Goal: Transaction & Acquisition: Book appointment/travel/reservation

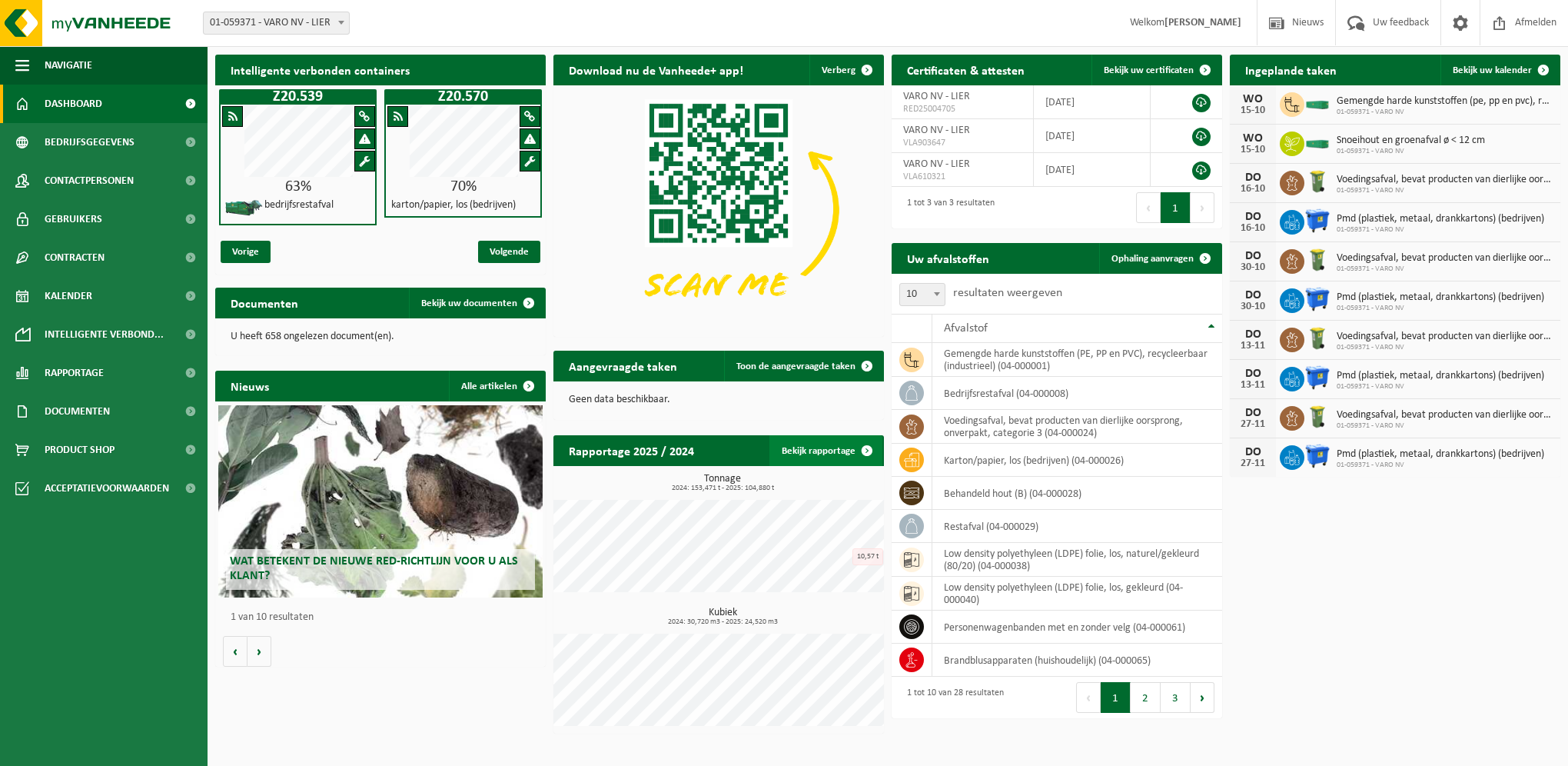
click at [850, 452] on link "Bekijk rapportage" at bounding box center [825, 450] width 113 height 31
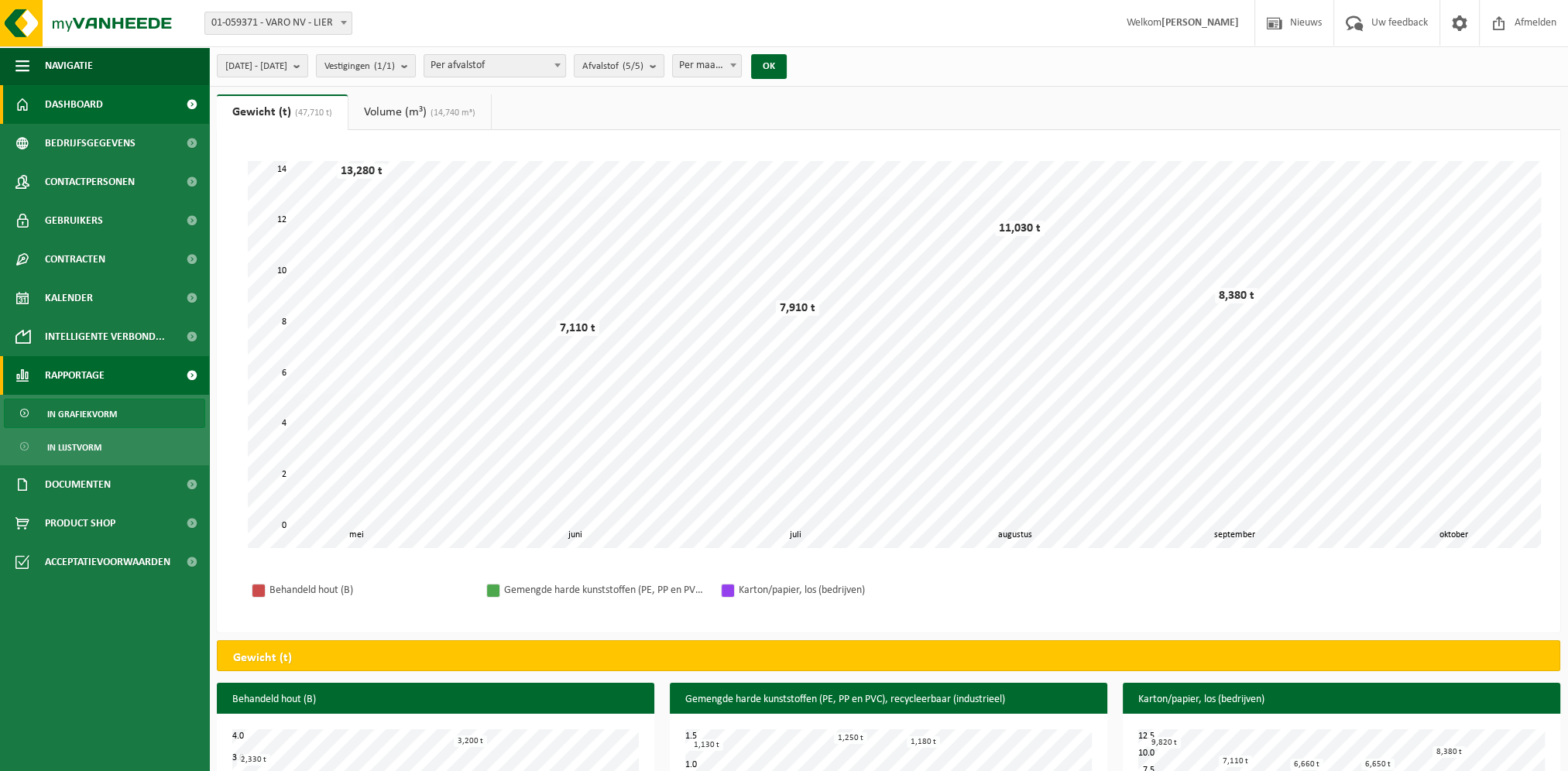
click at [115, 108] on link "Dashboard" at bounding box center [104, 104] width 209 height 39
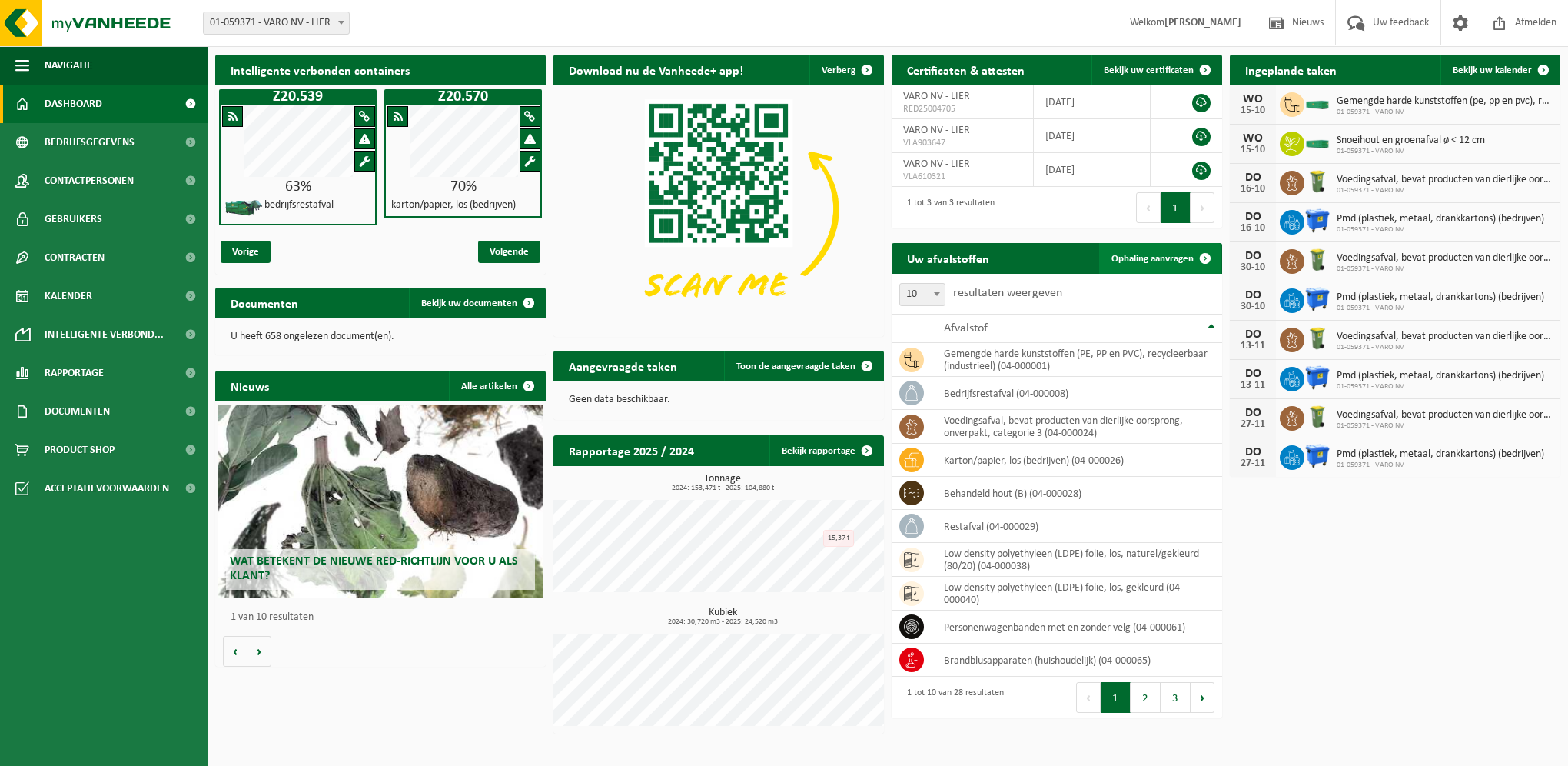
click at [1134, 255] on span "Ophaling aanvragen" at bounding box center [1153, 259] width 83 height 10
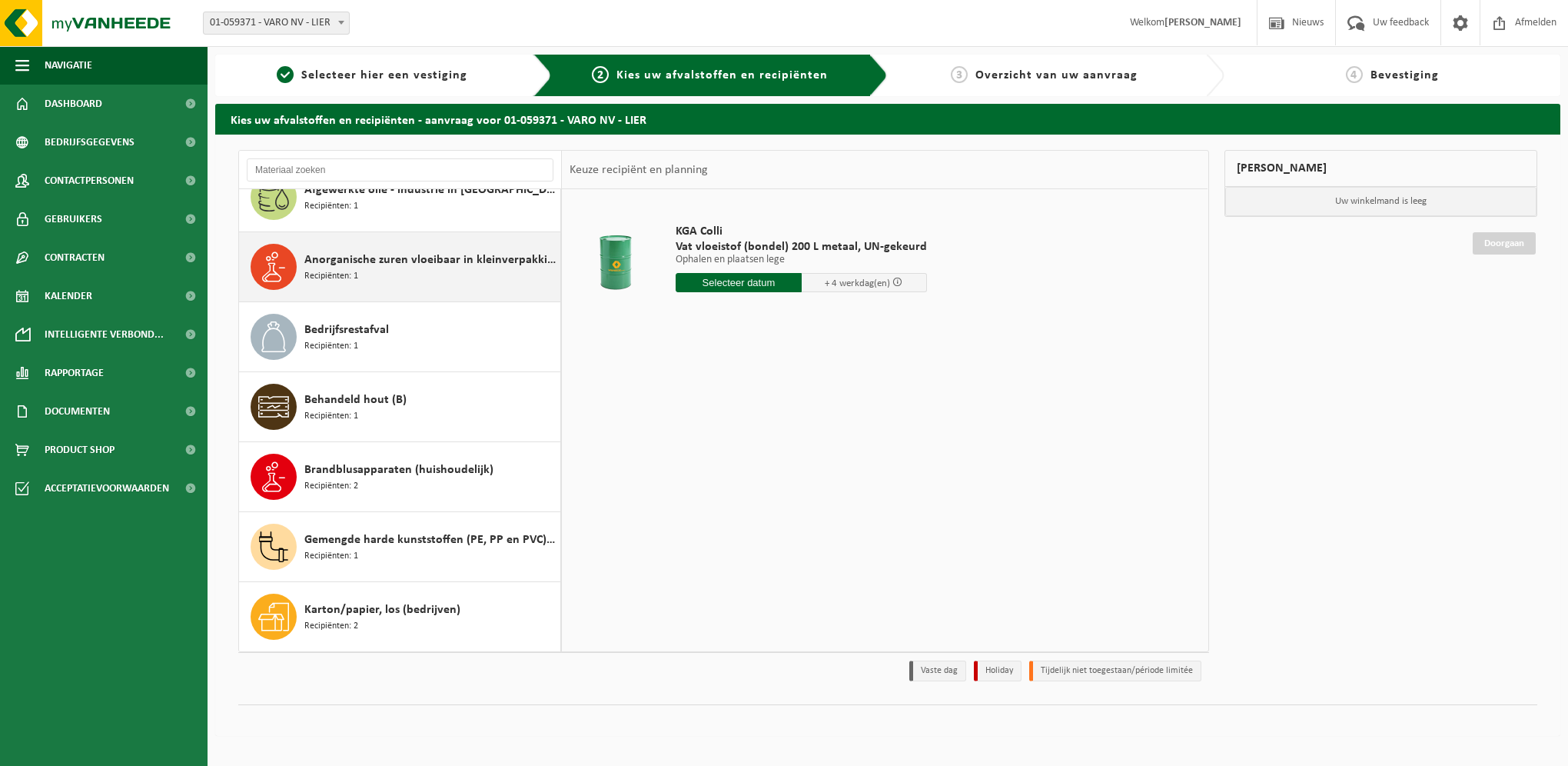
scroll to position [154, 0]
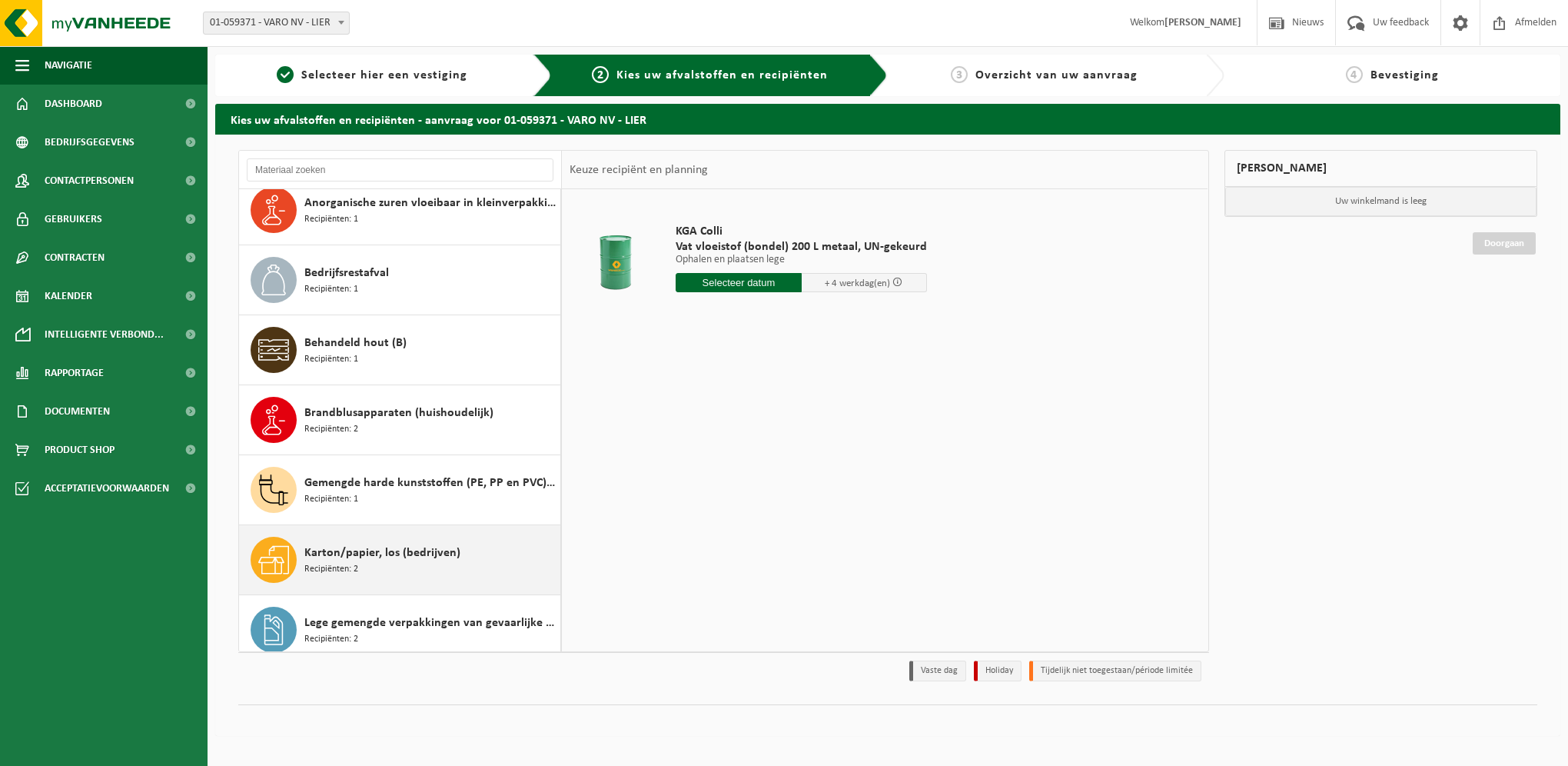
click at [373, 561] on div "Karton/papier, los (bedrijven) Recipiënten: 2" at bounding box center [430, 560] width 252 height 46
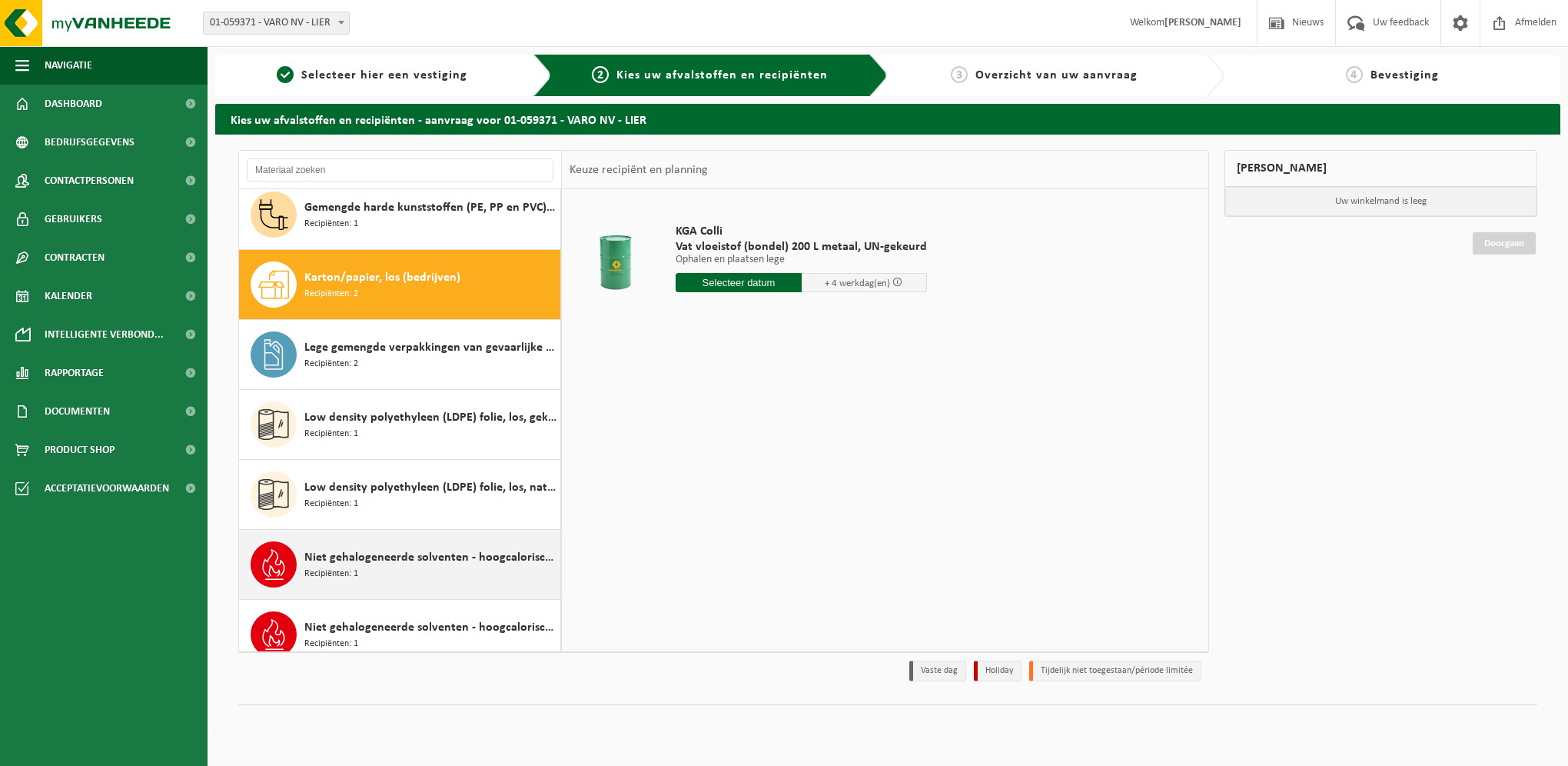
scroll to position [489, 0]
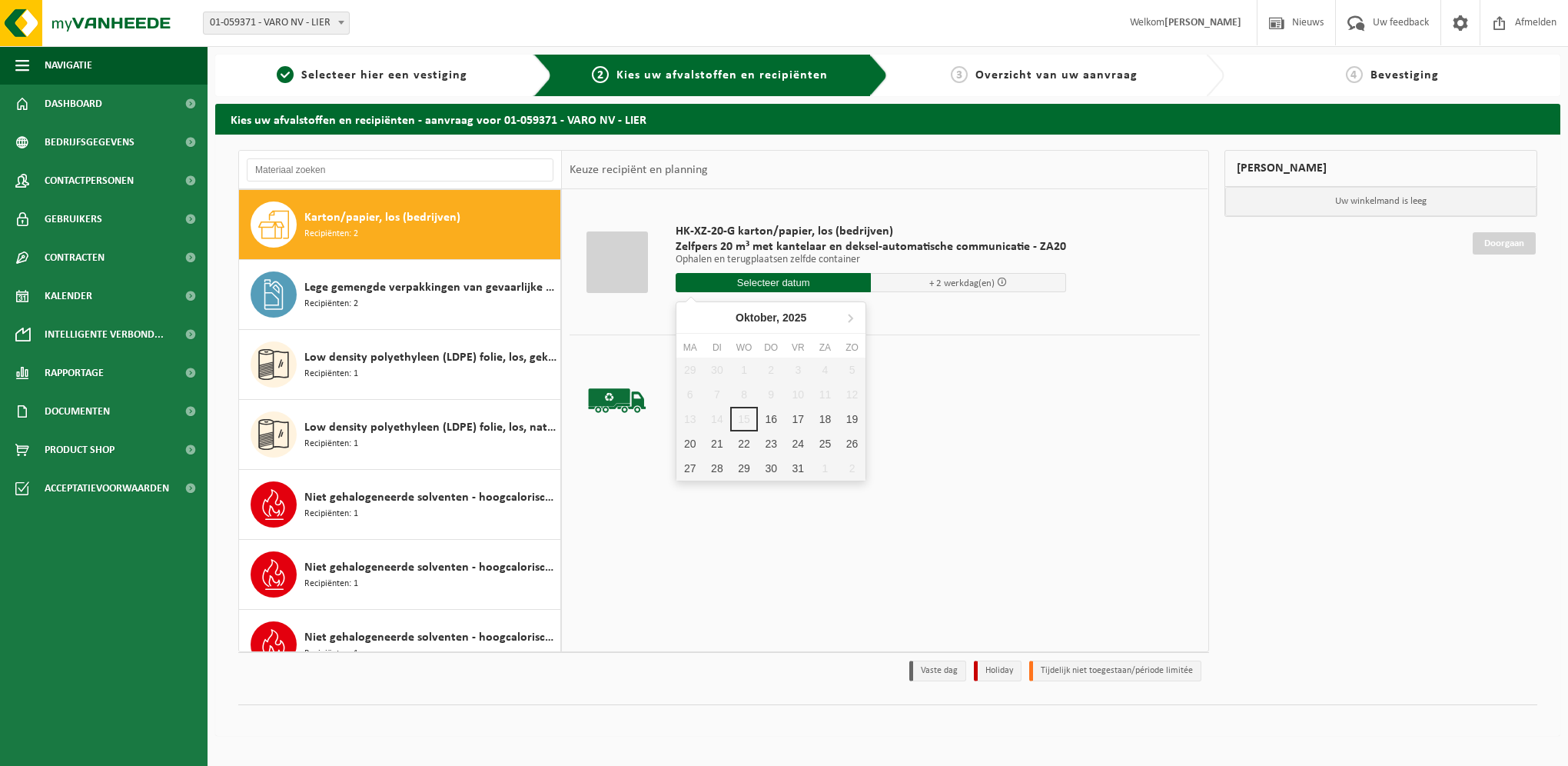
click at [759, 283] on input "text" at bounding box center [773, 283] width 195 height 19
click at [770, 421] on div "16" at bounding box center [771, 418] width 27 height 25
type input "Van 2025-10-16"
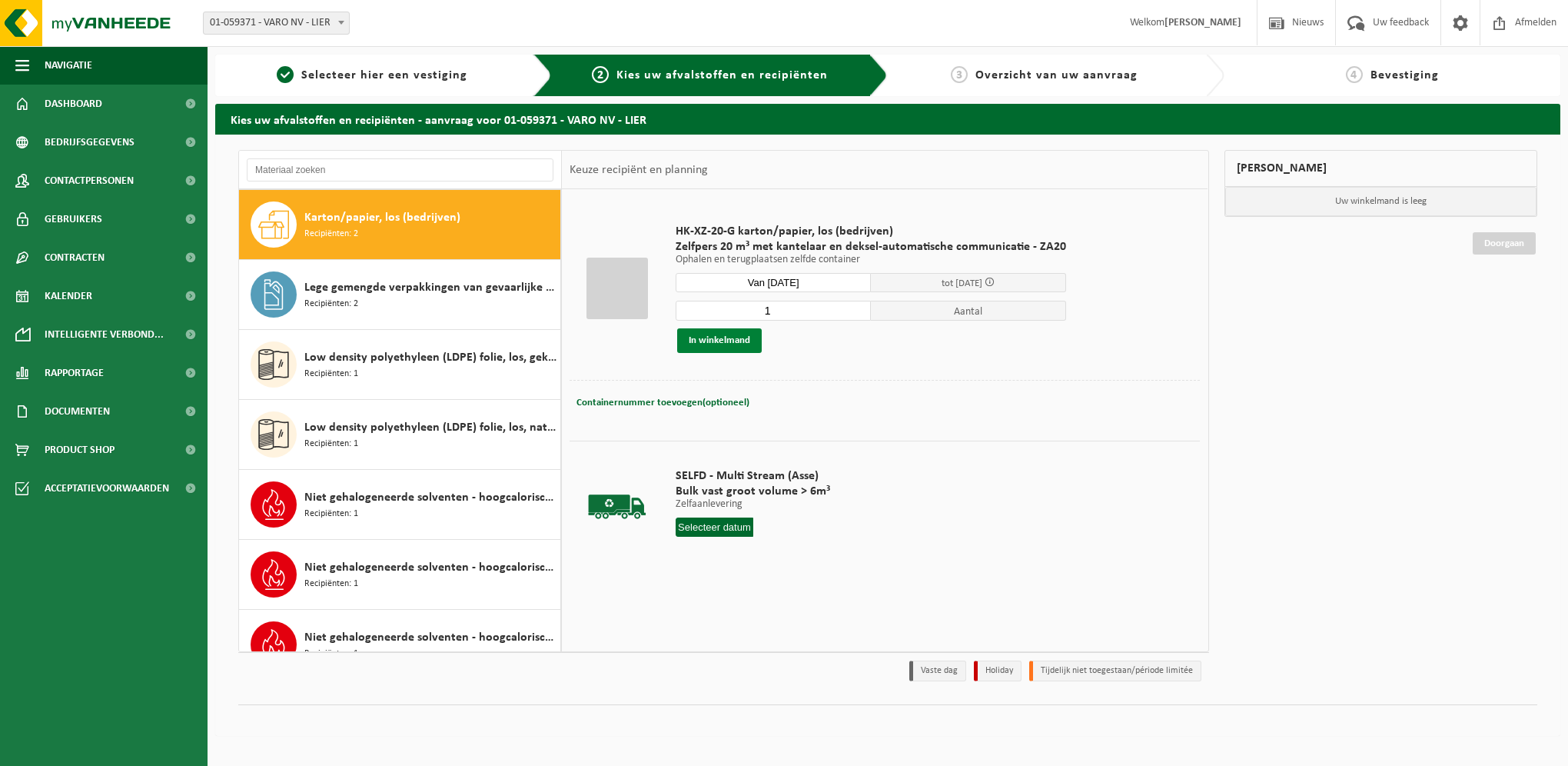
click at [713, 341] on button "In winkelmand" at bounding box center [720, 340] width 84 height 25
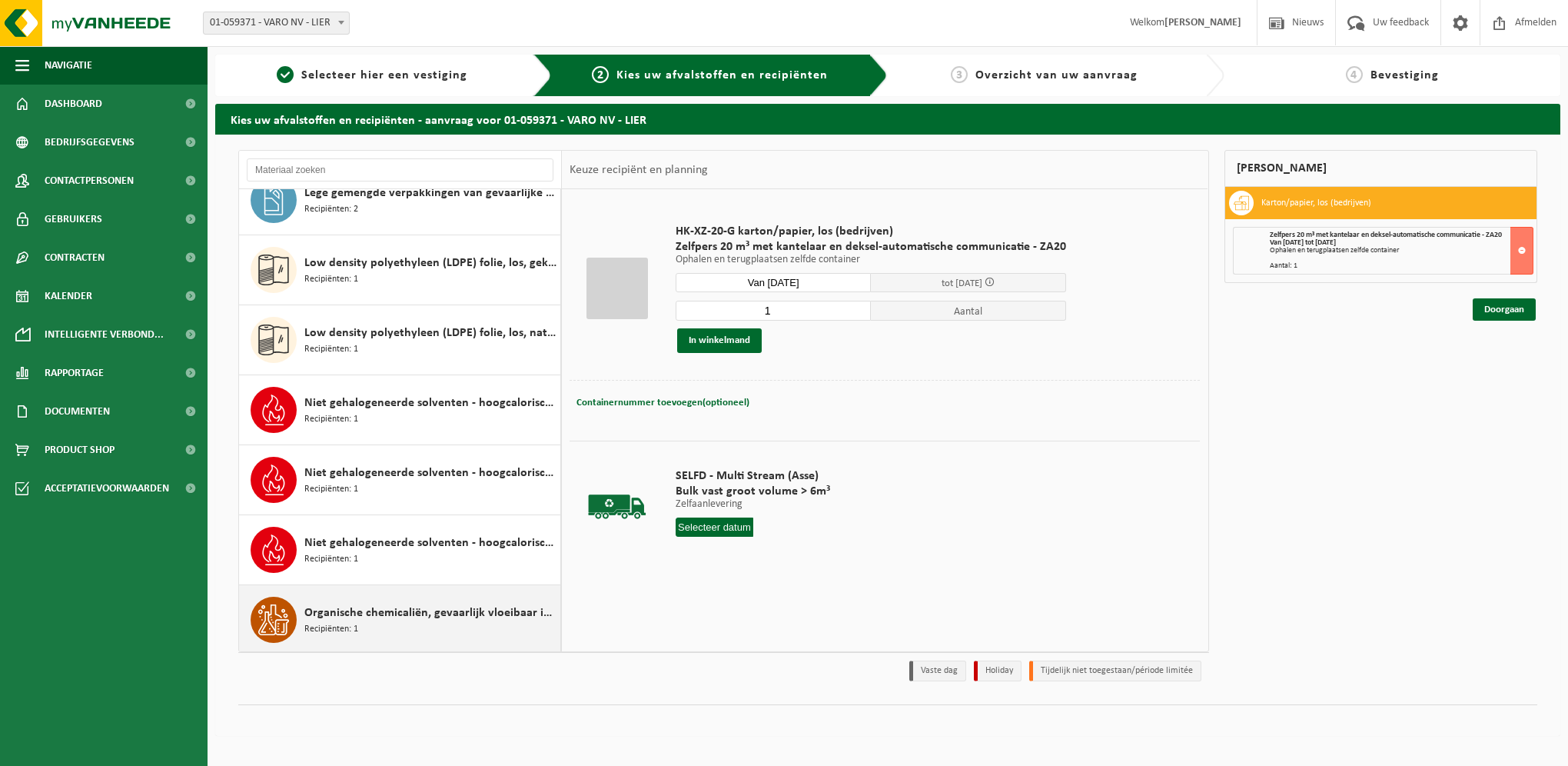
scroll to position [122, 0]
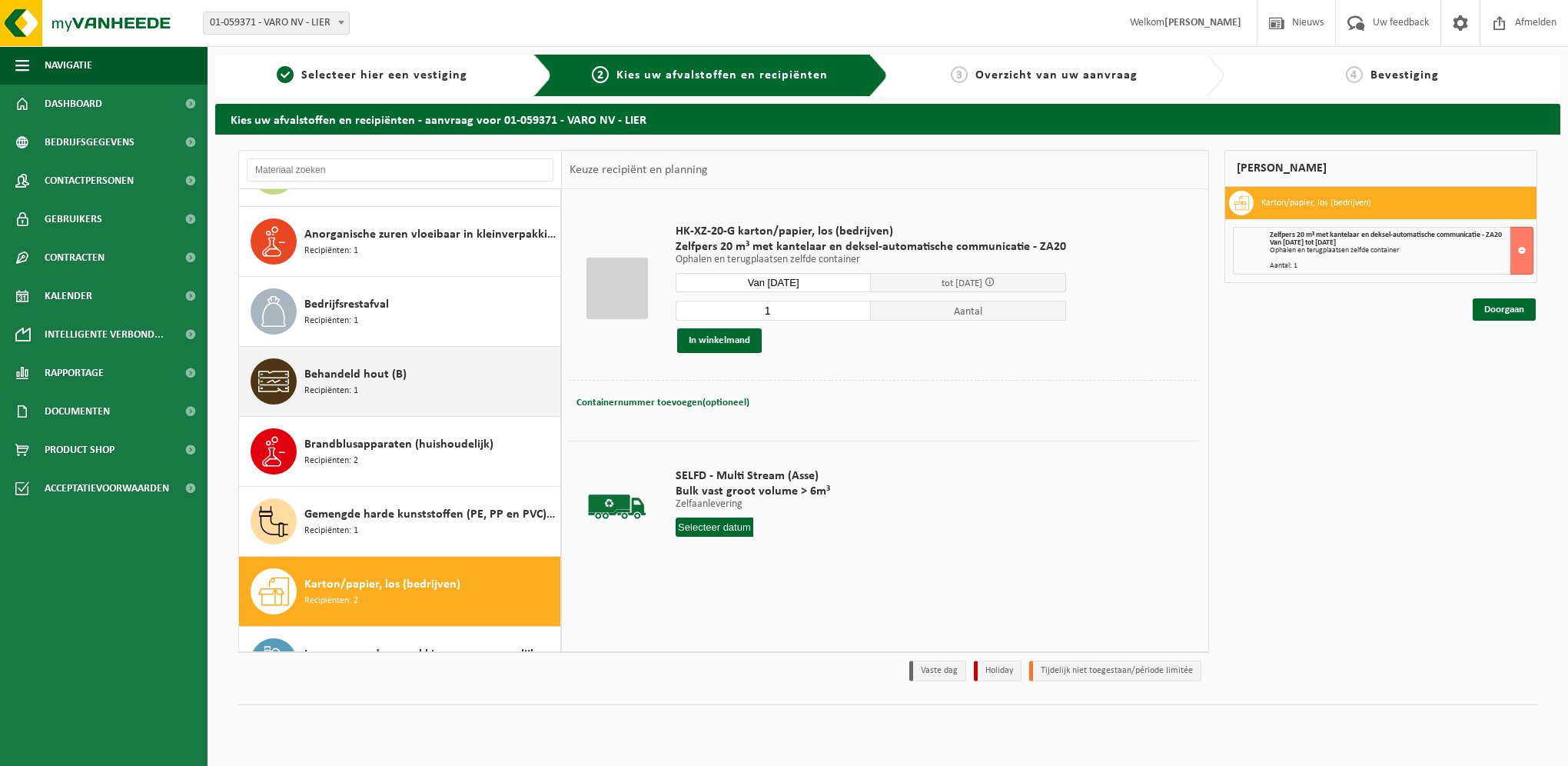
click at [349, 388] on span "Recipiënten: 1" at bounding box center [331, 391] width 54 height 15
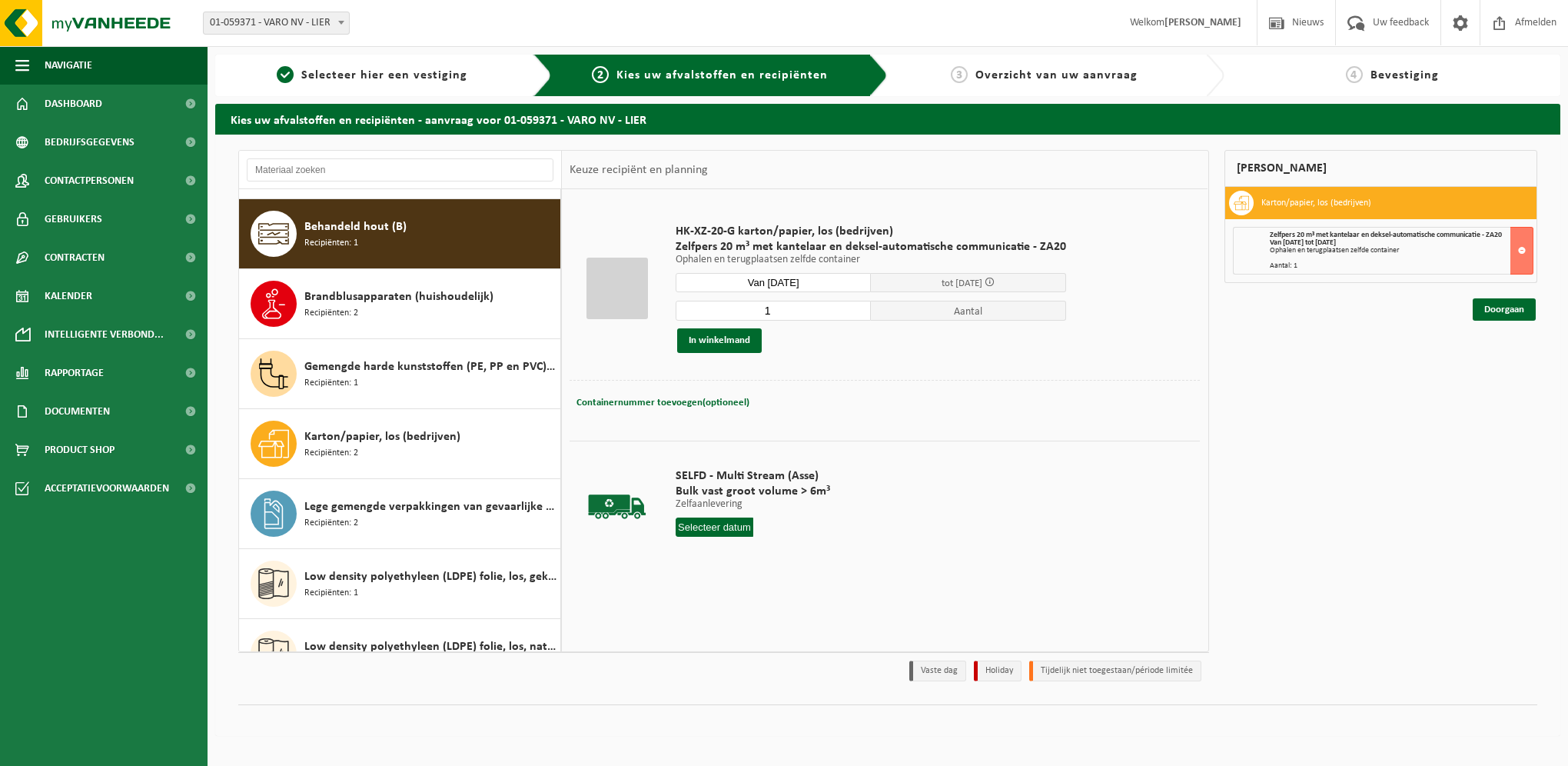
scroll to position [279, 0]
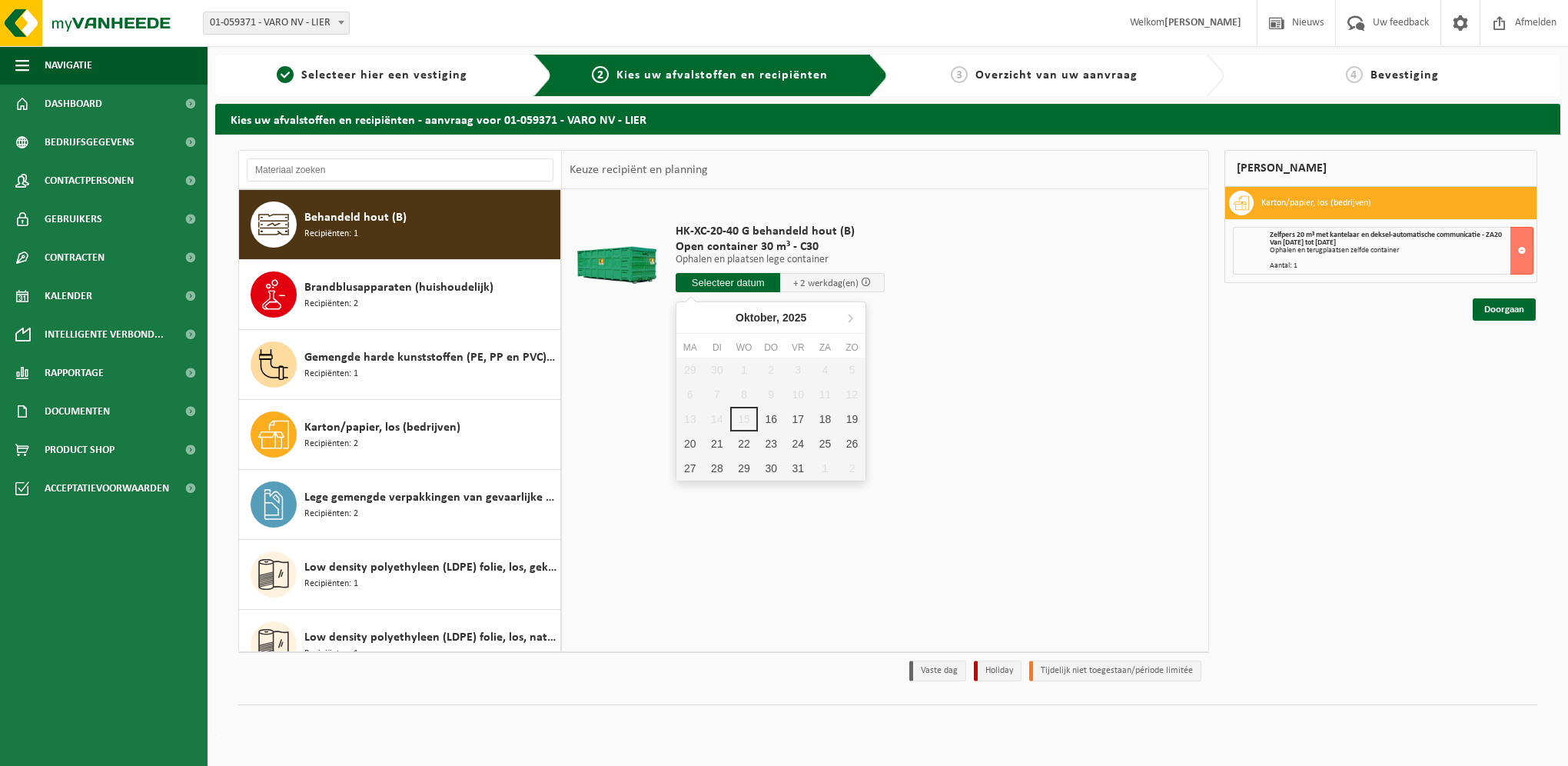
click at [745, 283] on input "text" at bounding box center [728, 283] width 105 height 19
click at [768, 421] on div "16" at bounding box center [771, 418] width 27 height 25
type input "Van 2025-10-16"
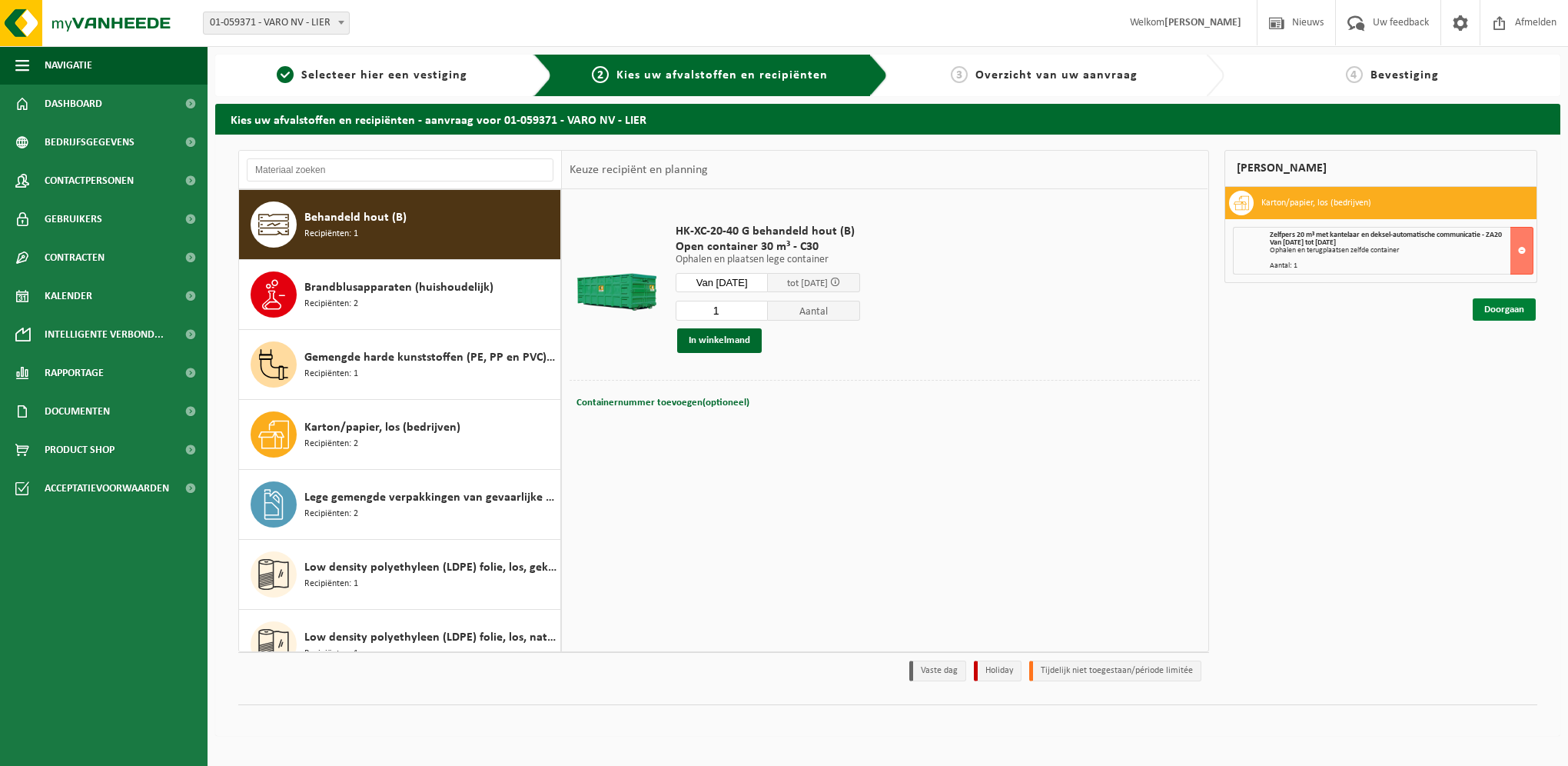
click at [1521, 305] on link "Doorgaan" at bounding box center [1504, 309] width 63 height 22
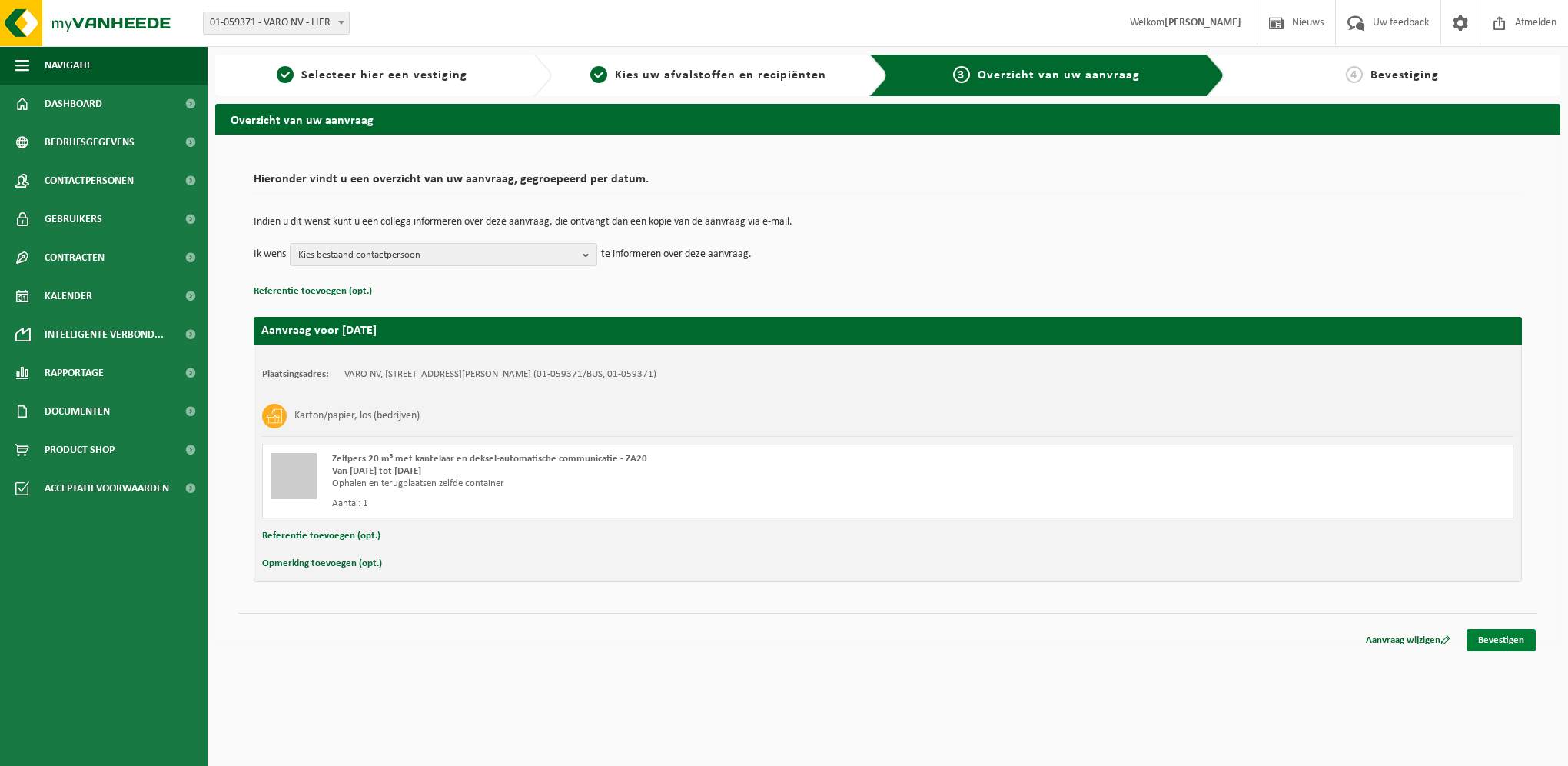
click at [1496, 633] on link "Bevestigen" at bounding box center [1500, 640] width 69 height 22
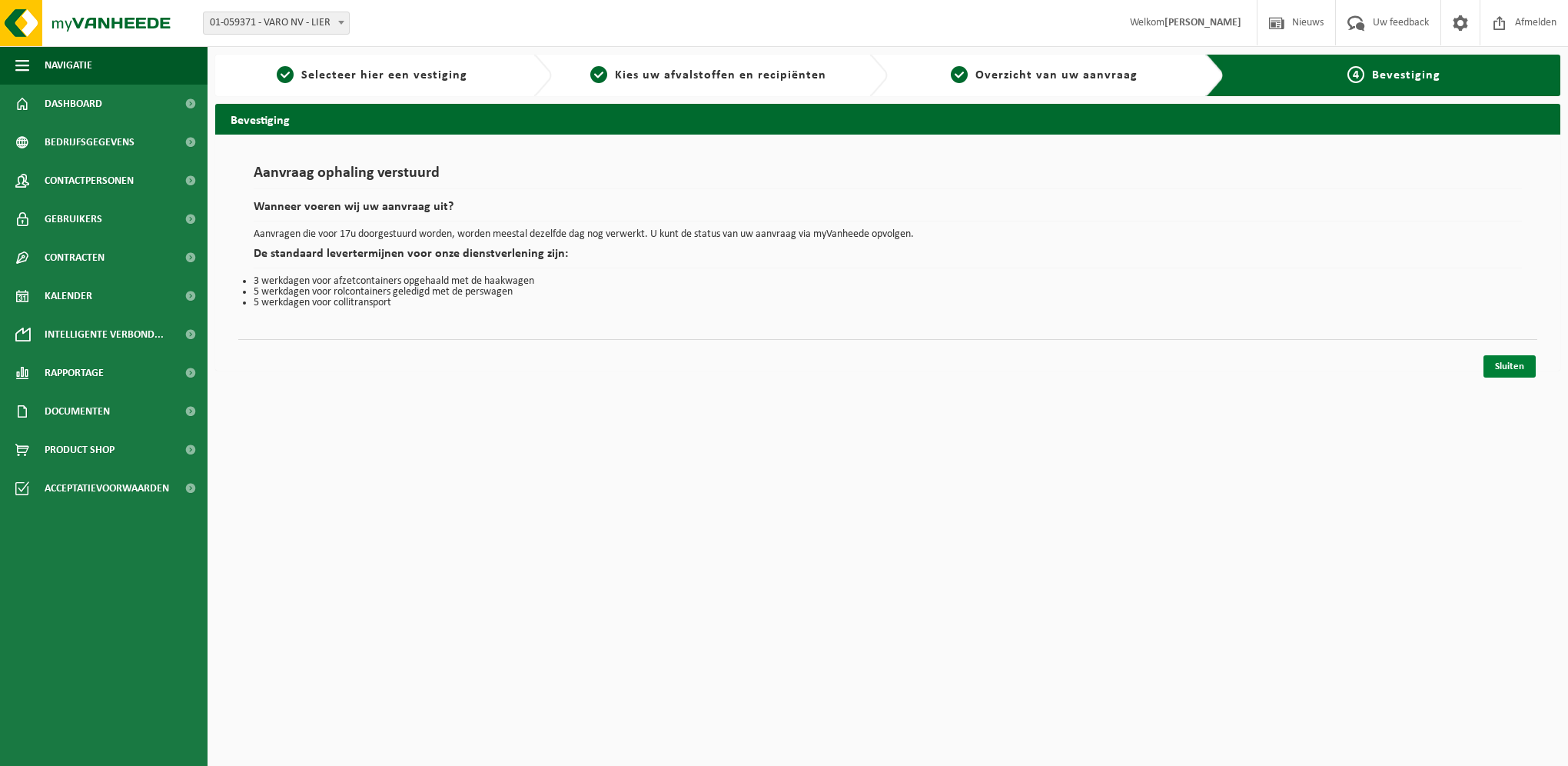
click at [1523, 363] on link "Sluiten" at bounding box center [1509, 366] width 52 height 22
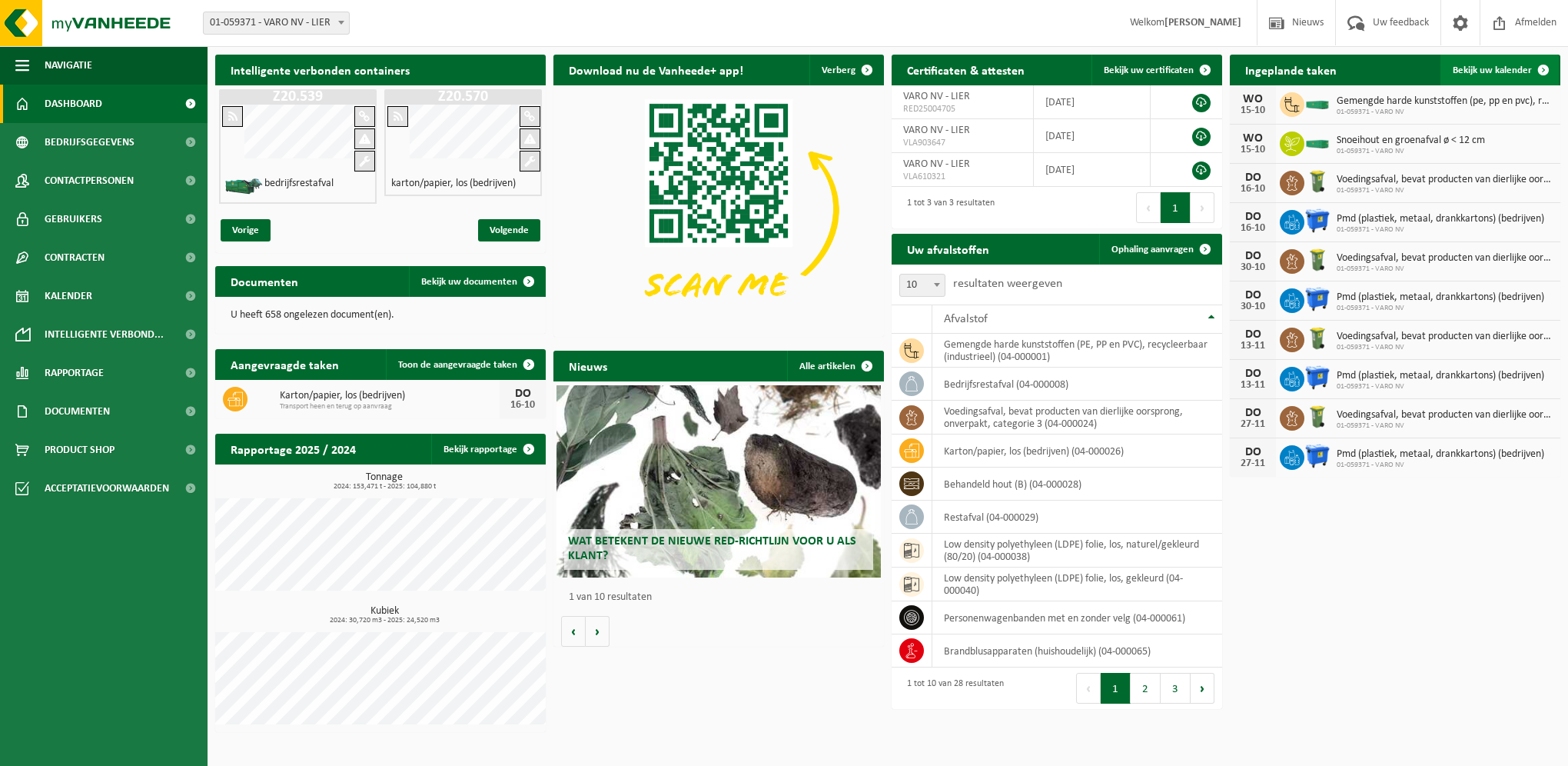
click at [1498, 68] on span "Bekijk uw kalender" at bounding box center [1492, 70] width 79 height 10
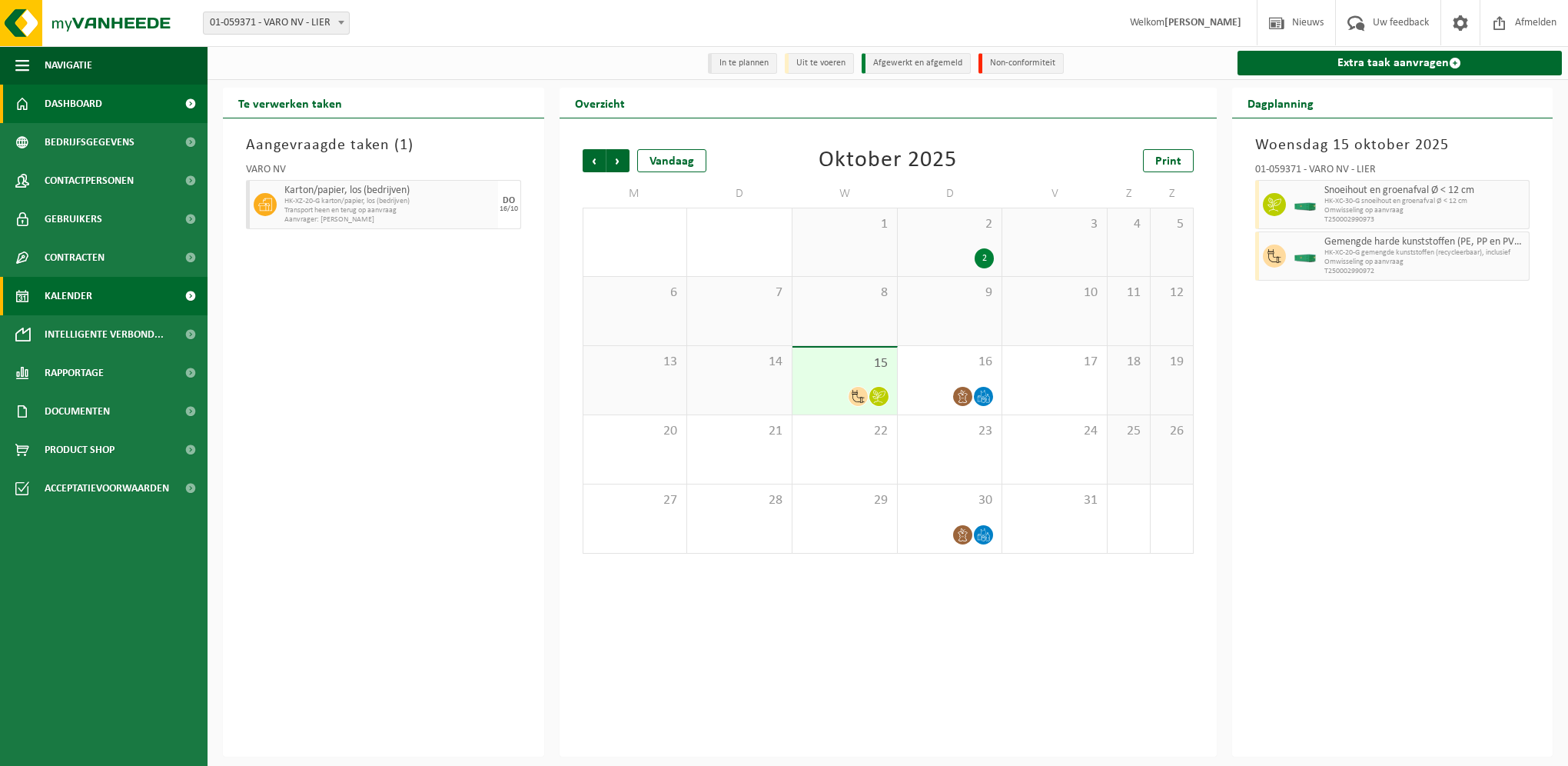
click at [95, 107] on span "Dashboard" at bounding box center [73, 104] width 58 height 39
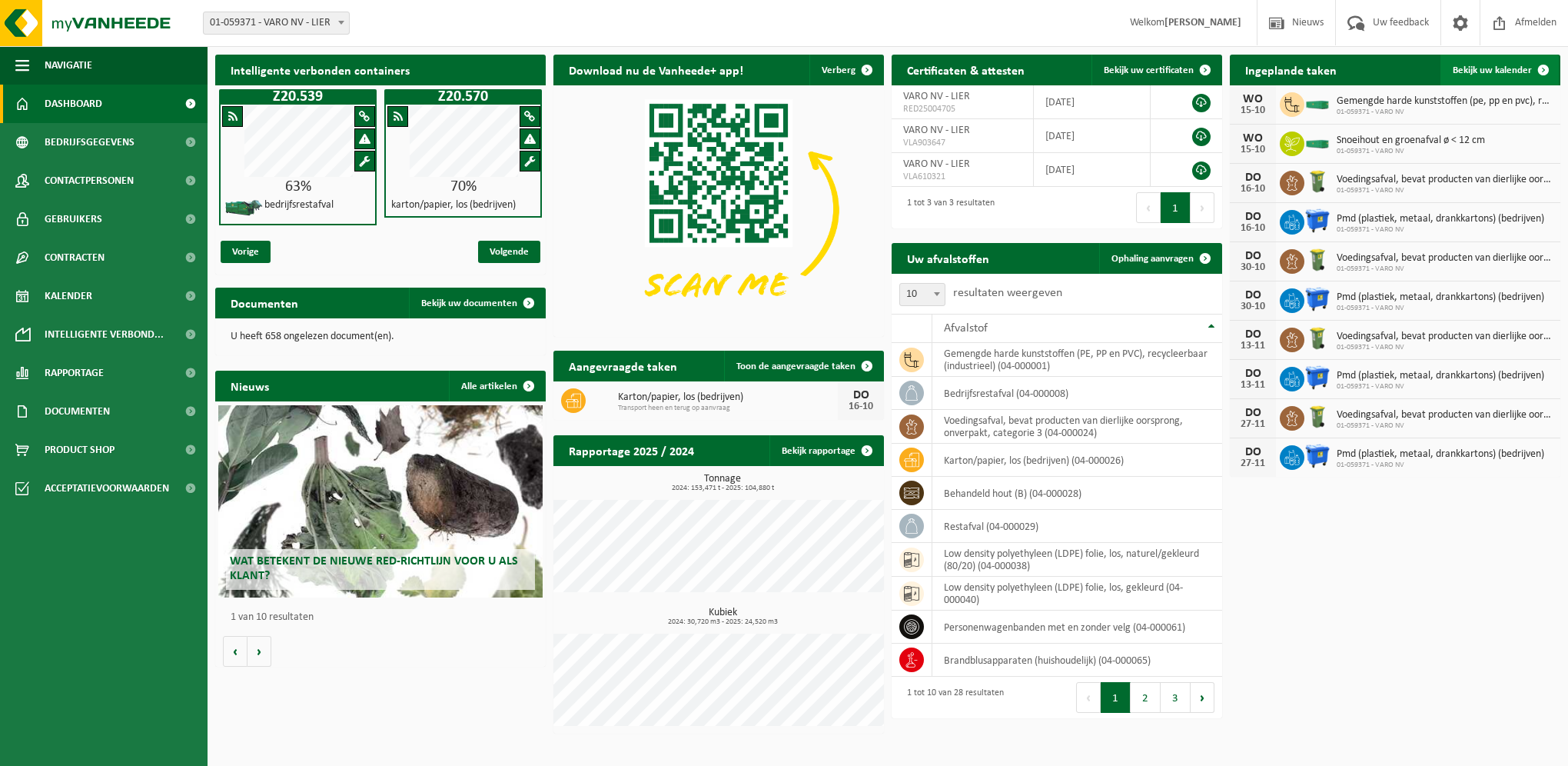
click at [1479, 71] on span "Bekijk uw kalender" at bounding box center [1492, 70] width 79 height 10
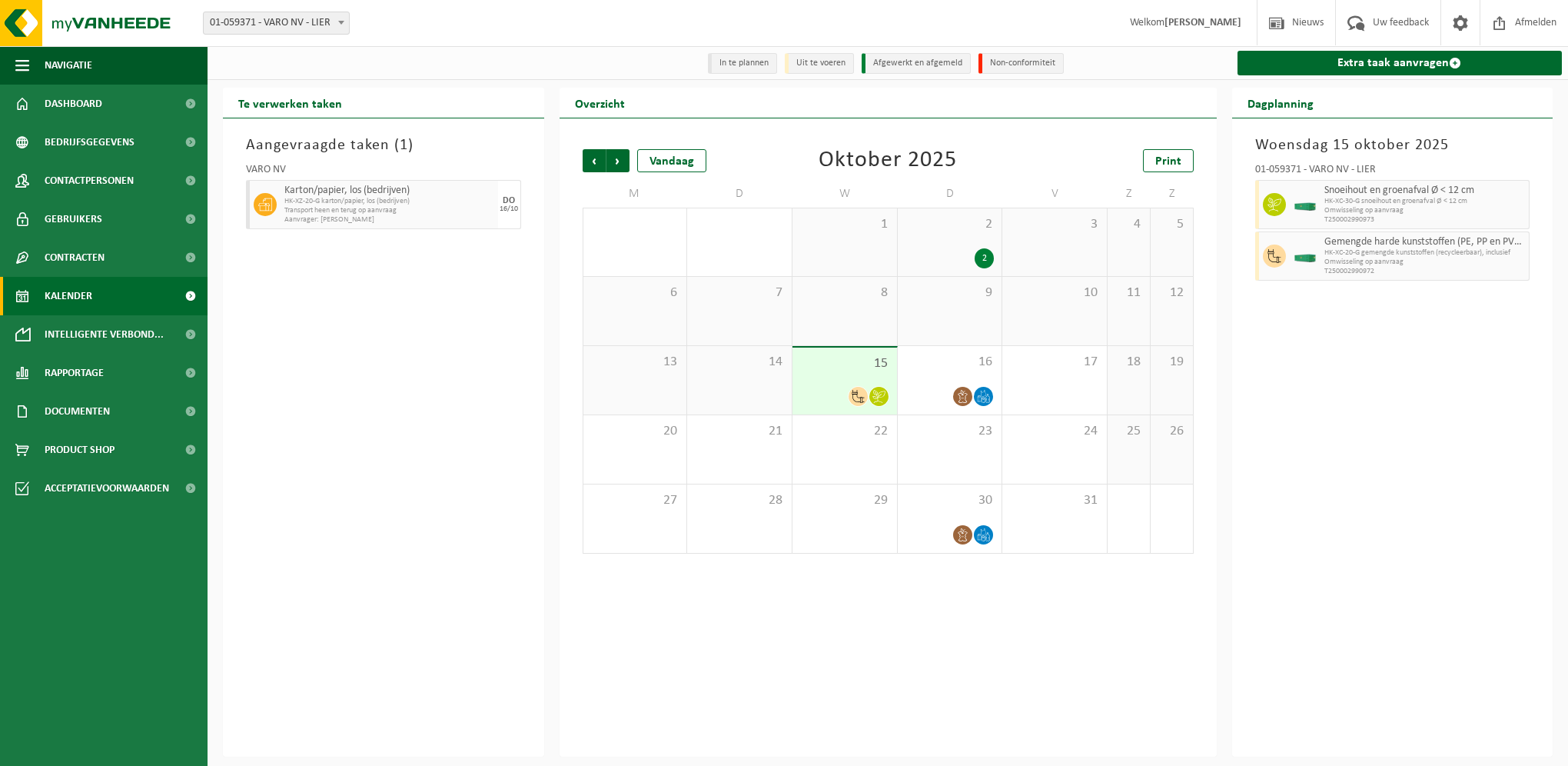
click at [982, 259] on div "2" at bounding box center [984, 259] width 19 height 20
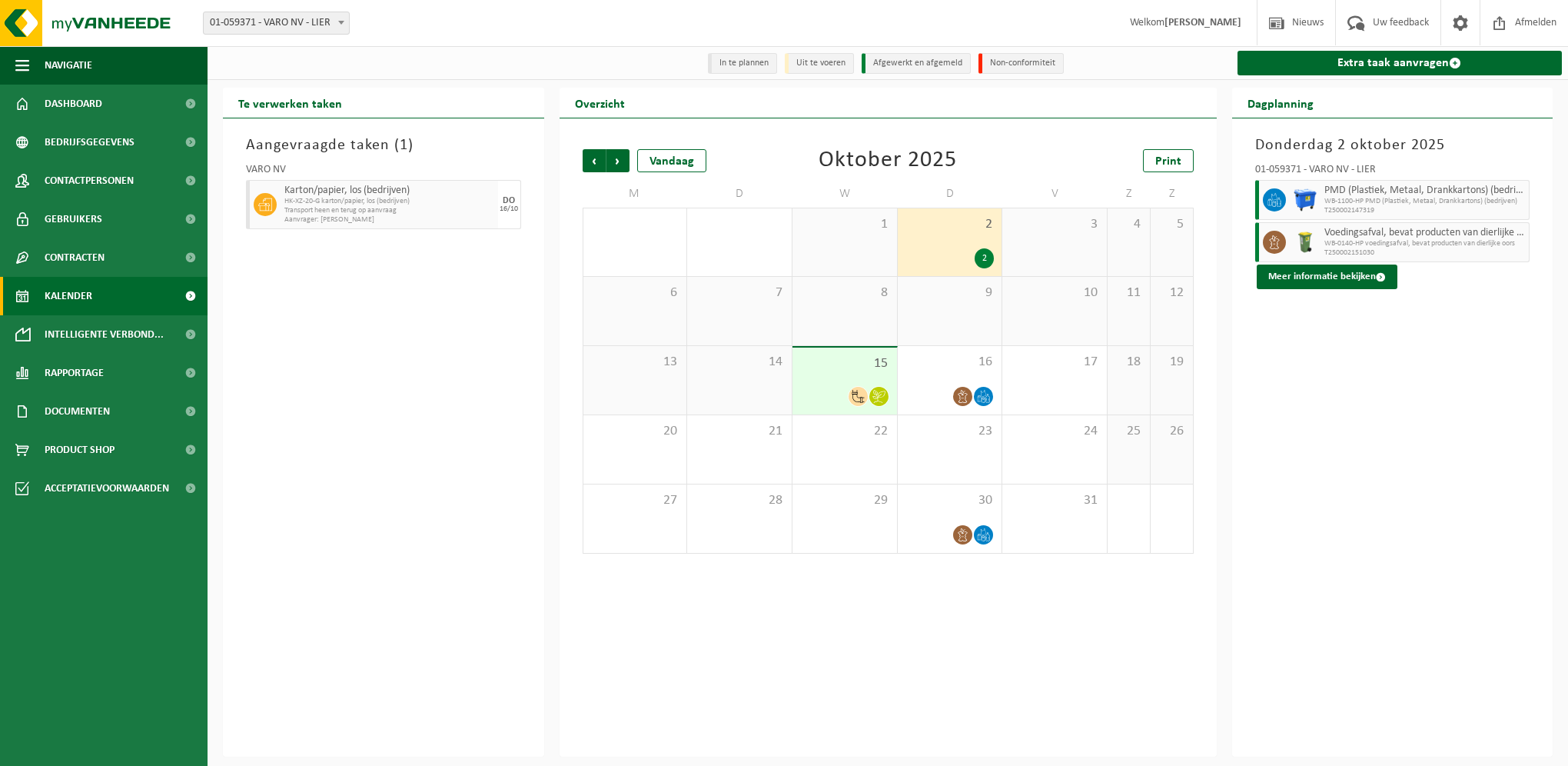
click at [864, 391] on icon at bounding box center [858, 396] width 13 height 13
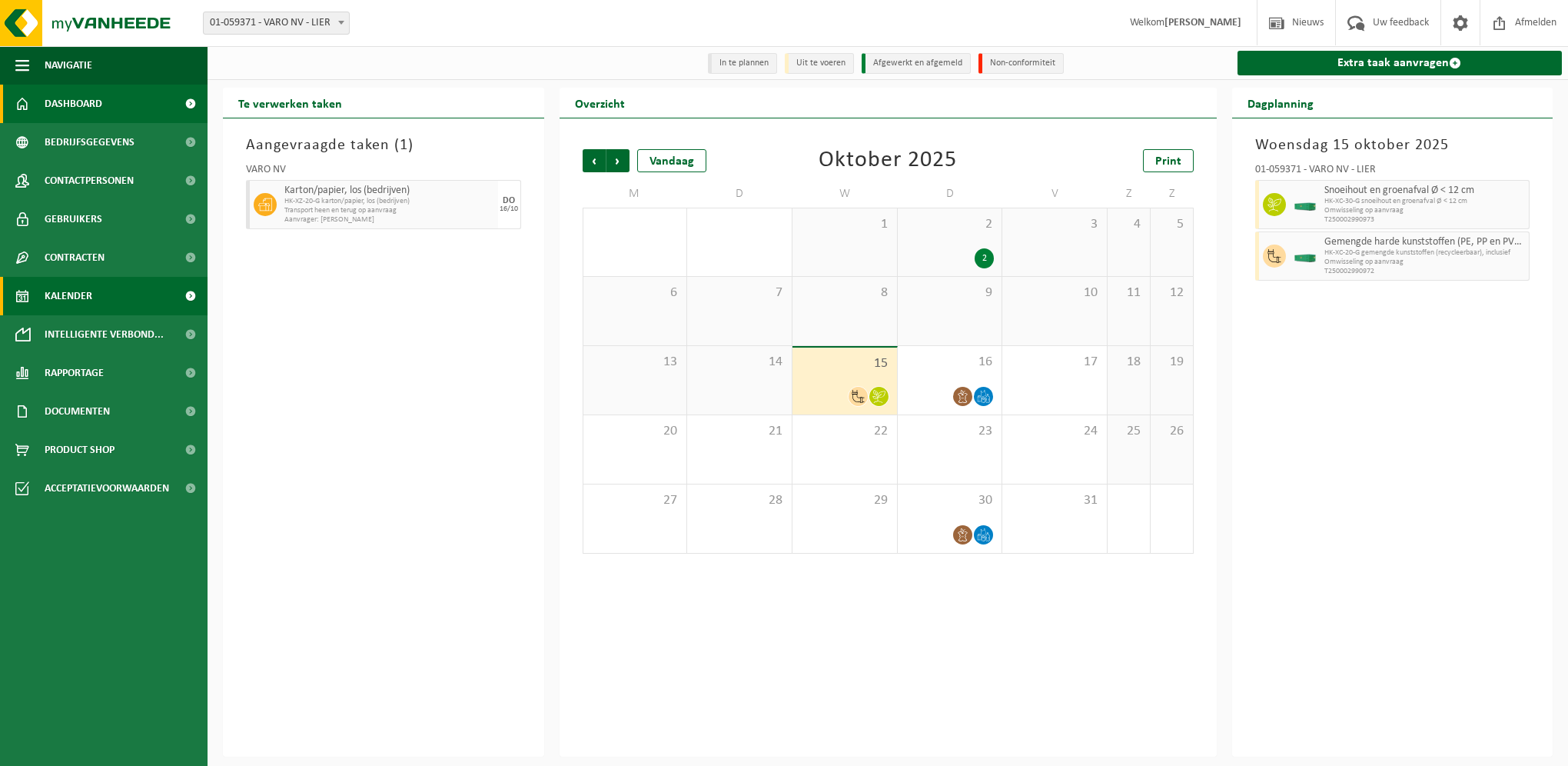
click at [76, 114] on span "Dashboard" at bounding box center [73, 104] width 58 height 39
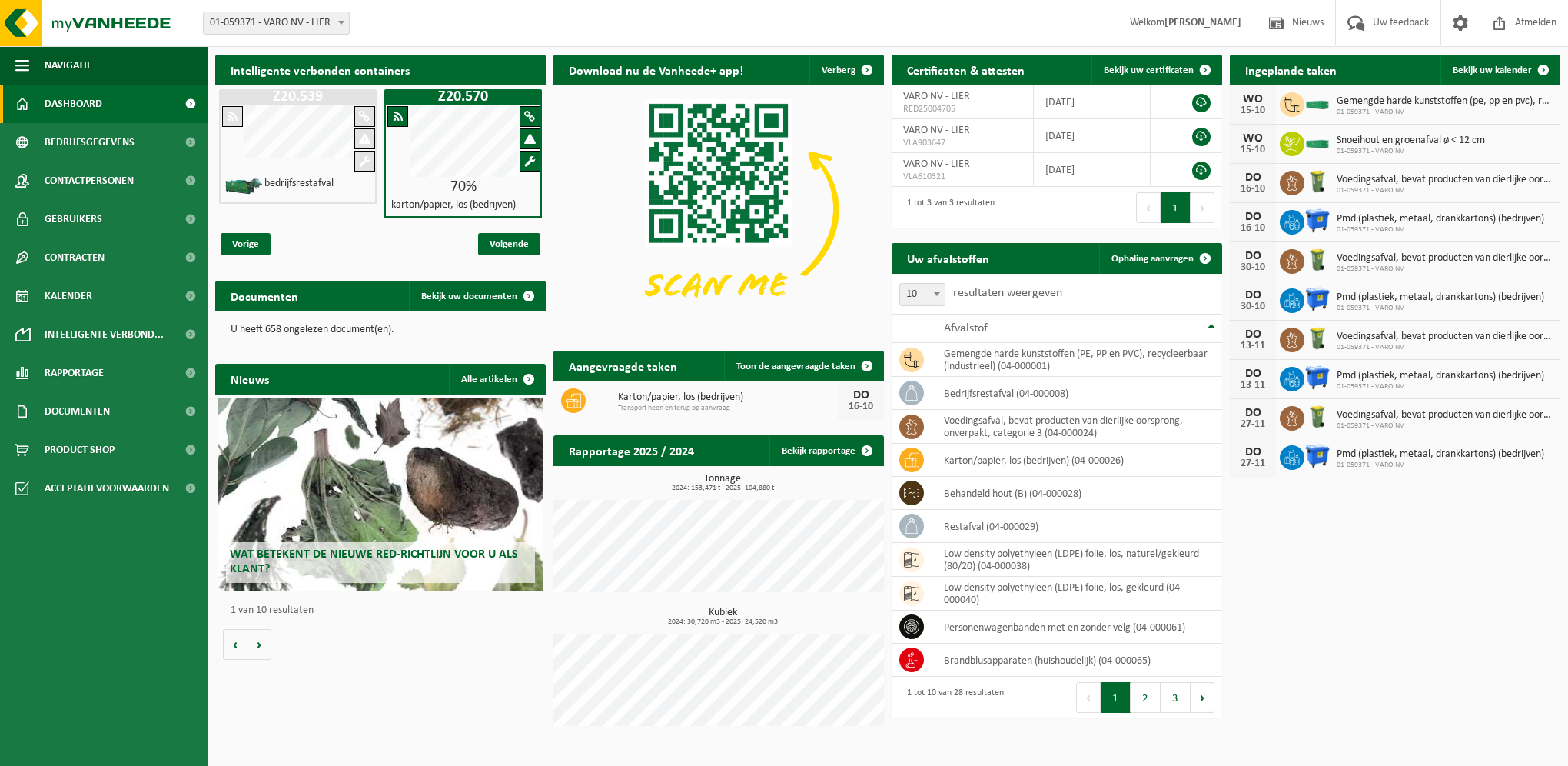
click at [355, 516] on div "Wat betekent de nieuwe RED-richtlijn voor u als klant?" at bounding box center [380, 494] width 324 height 193
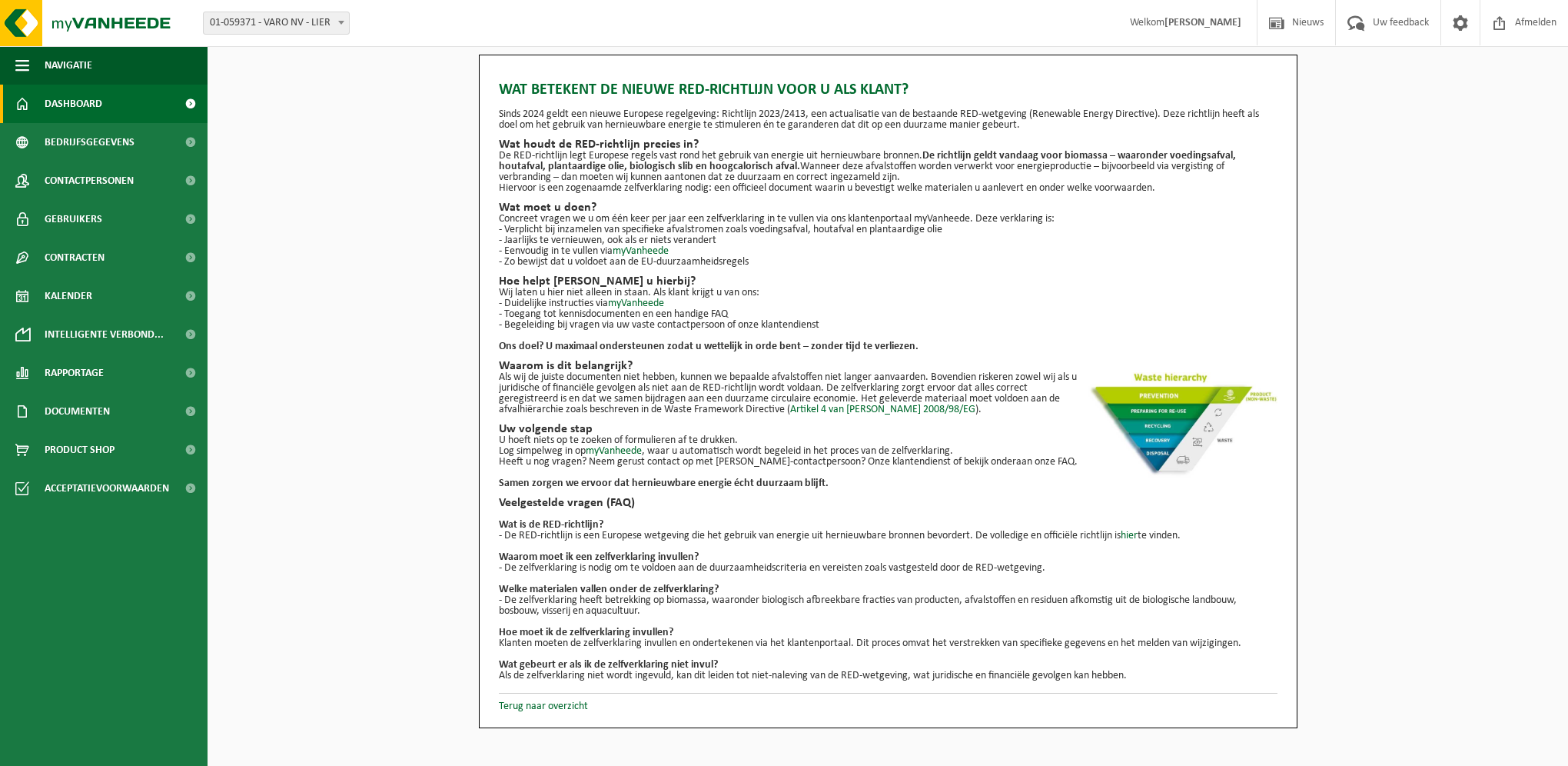
click at [88, 107] on span "Dashboard" at bounding box center [73, 104] width 58 height 39
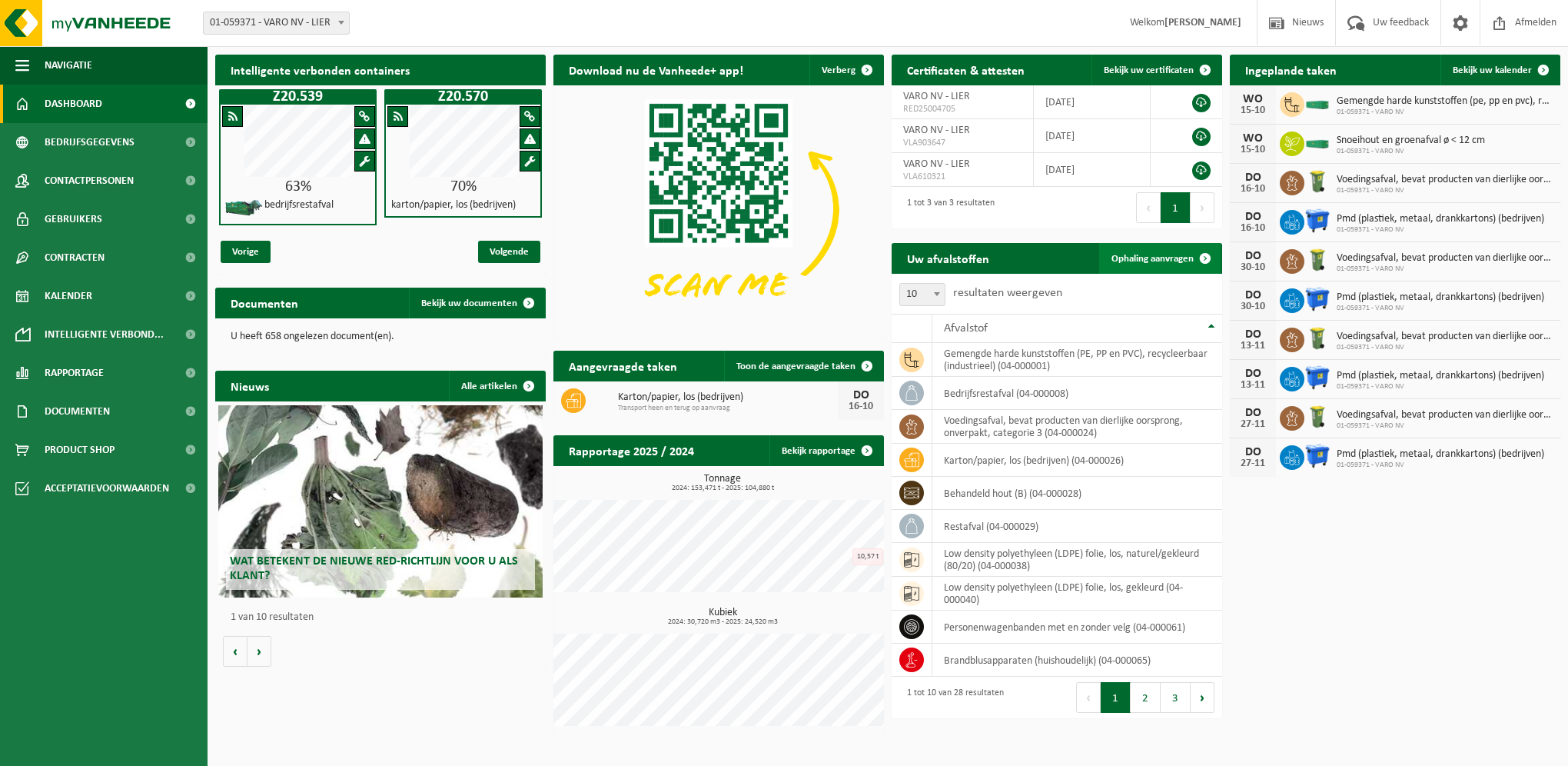
click at [1159, 254] on span "Ophaling aanvragen" at bounding box center [1153, 259] width 83 height 10
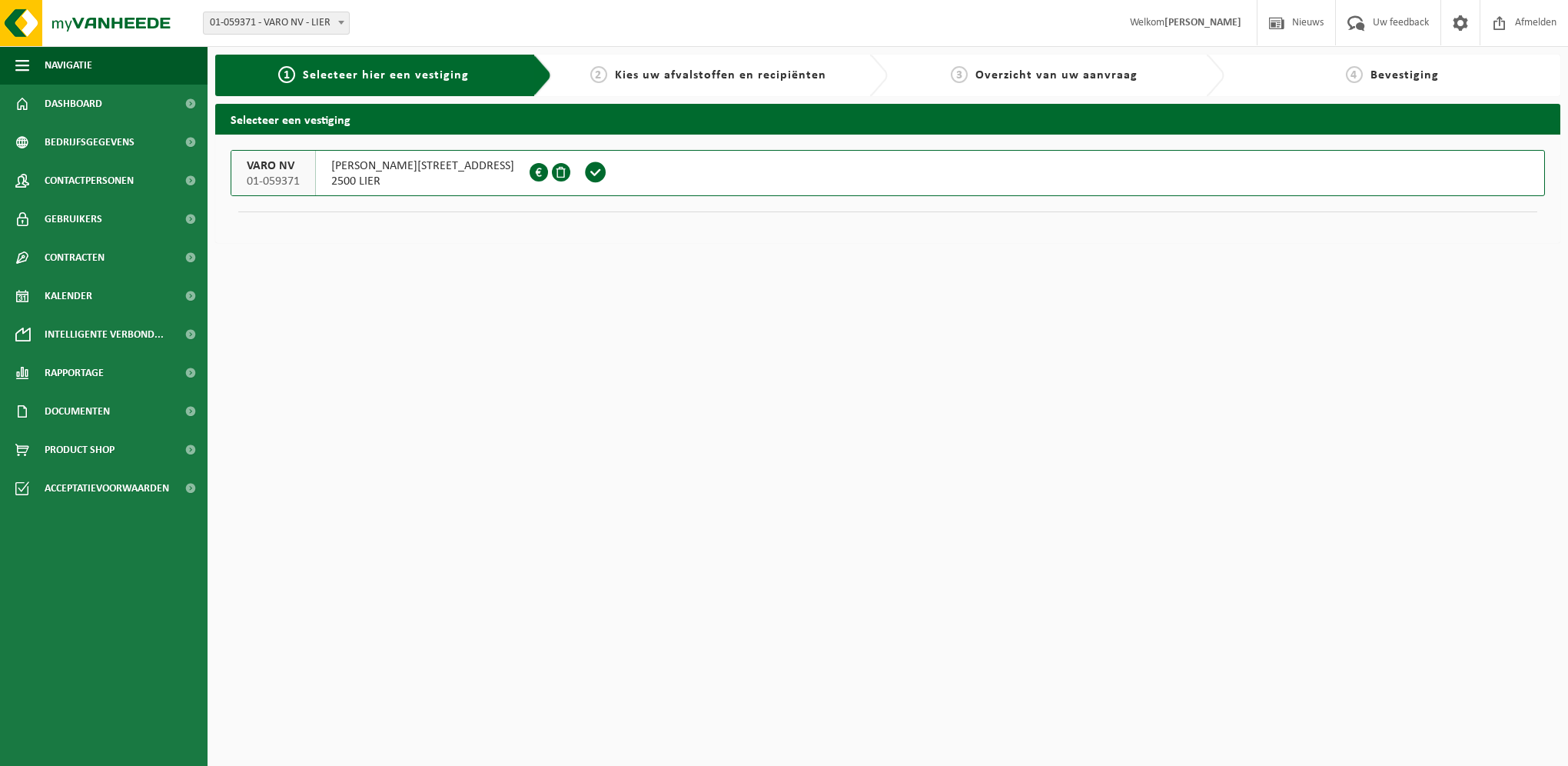
click at [377, 172] on span "JOSEPH VAN INSTRAAT 9" at bounding box center [423, 166] width 183 height 16
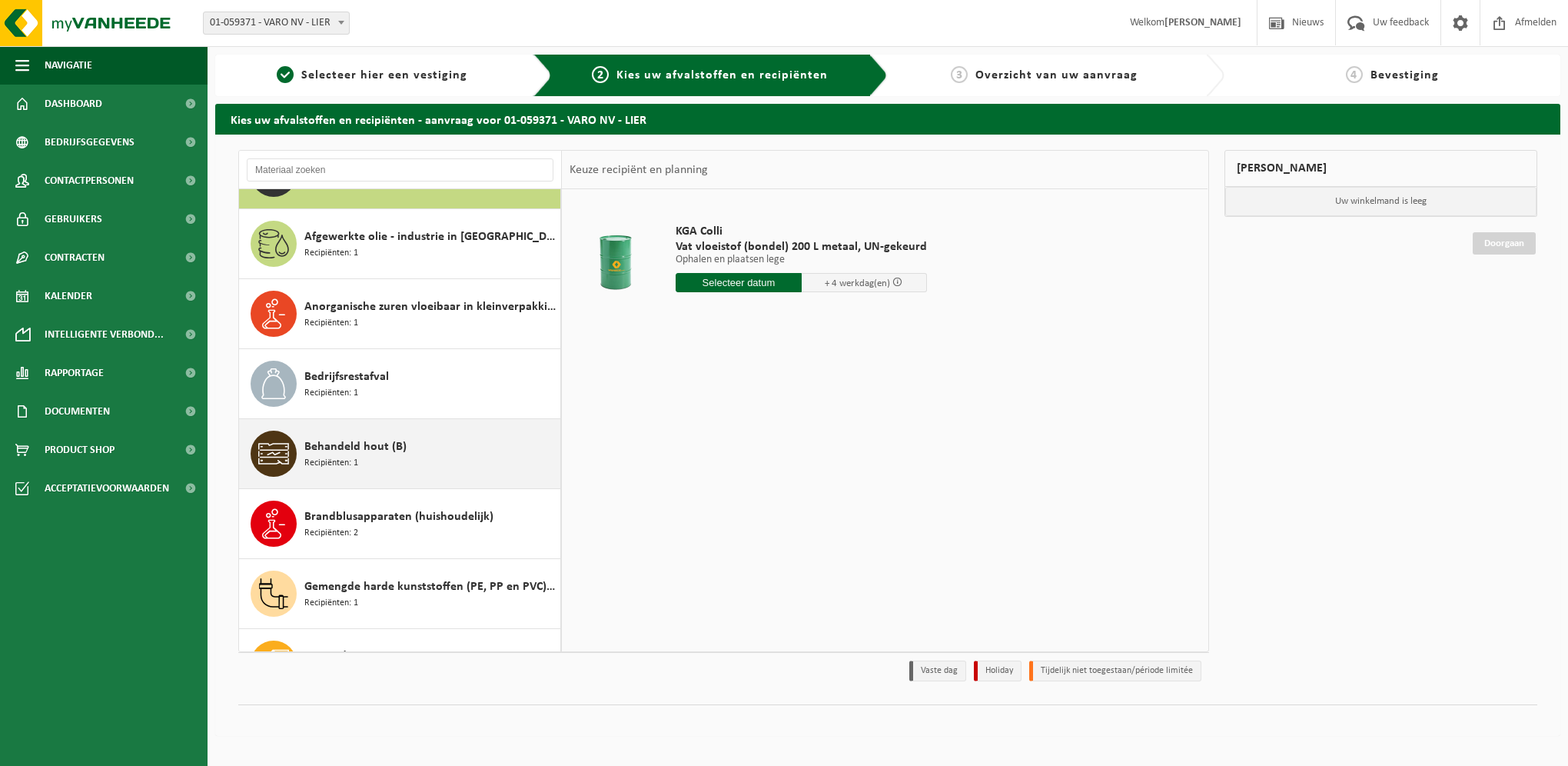
scroll to position [77, 0]
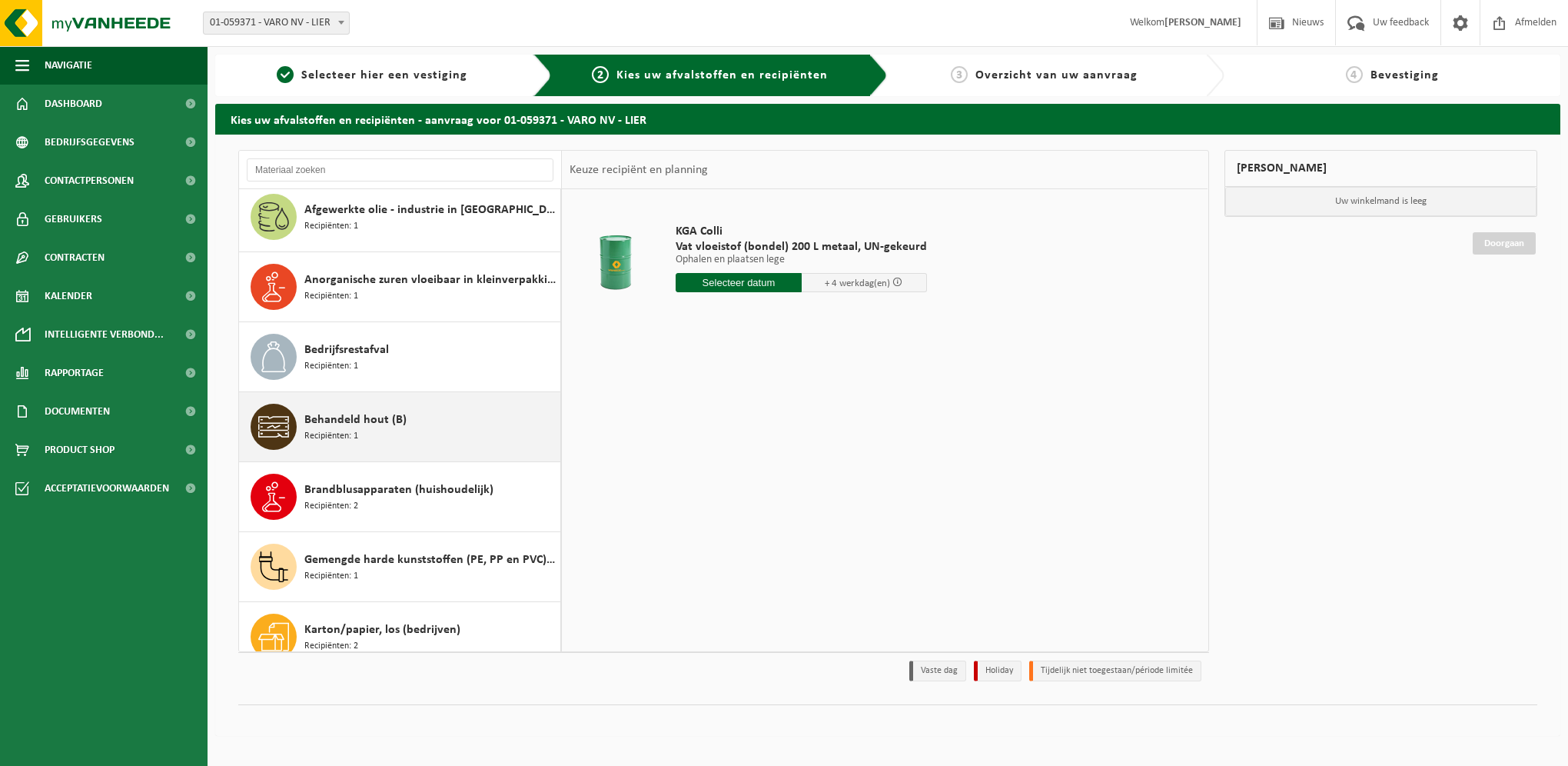
click at [341, 421] on span "Behandeld hout (B)" at bounding box center [355, 420] width 102 height 18
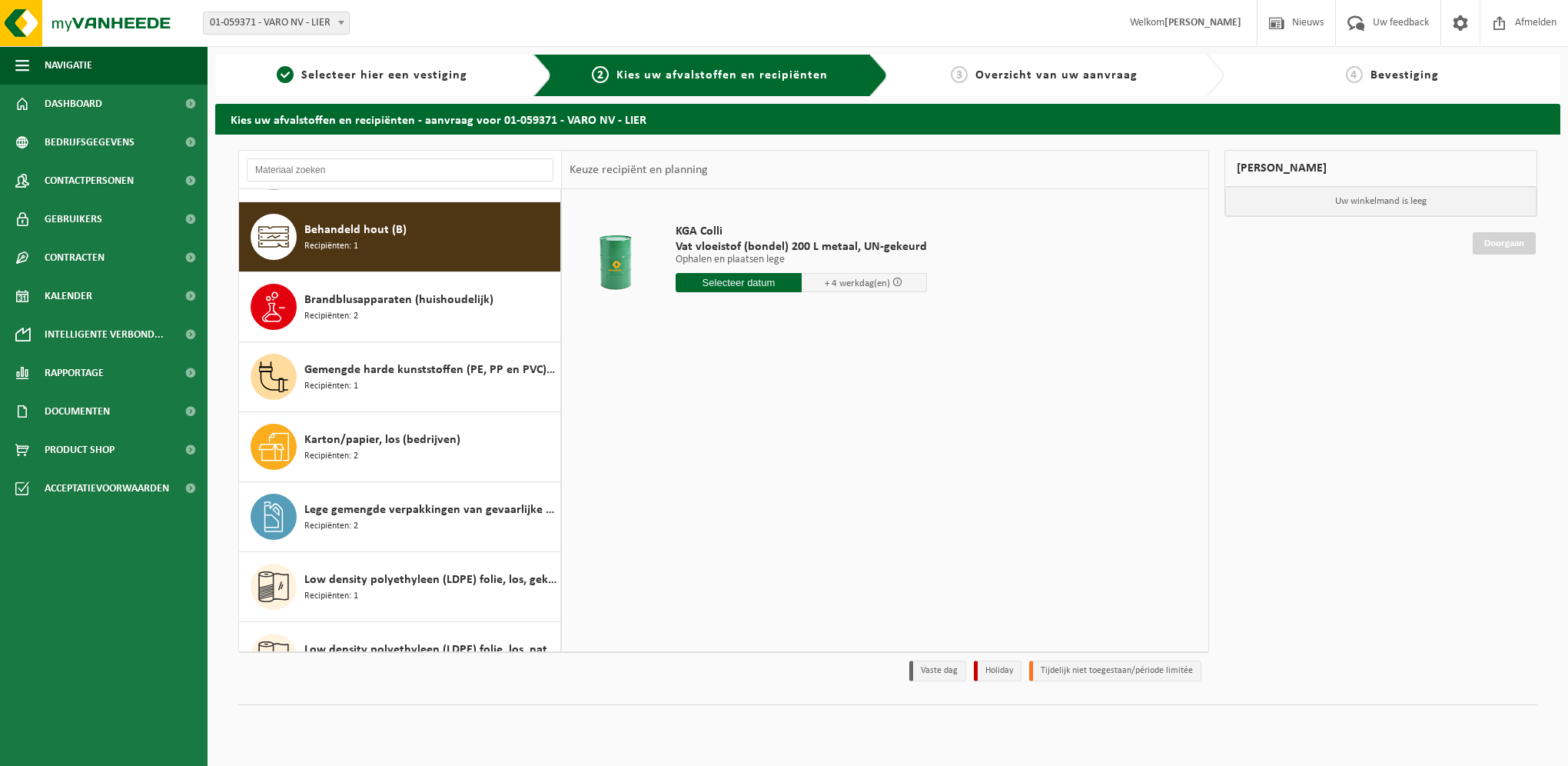
scroll to position [279, 0]
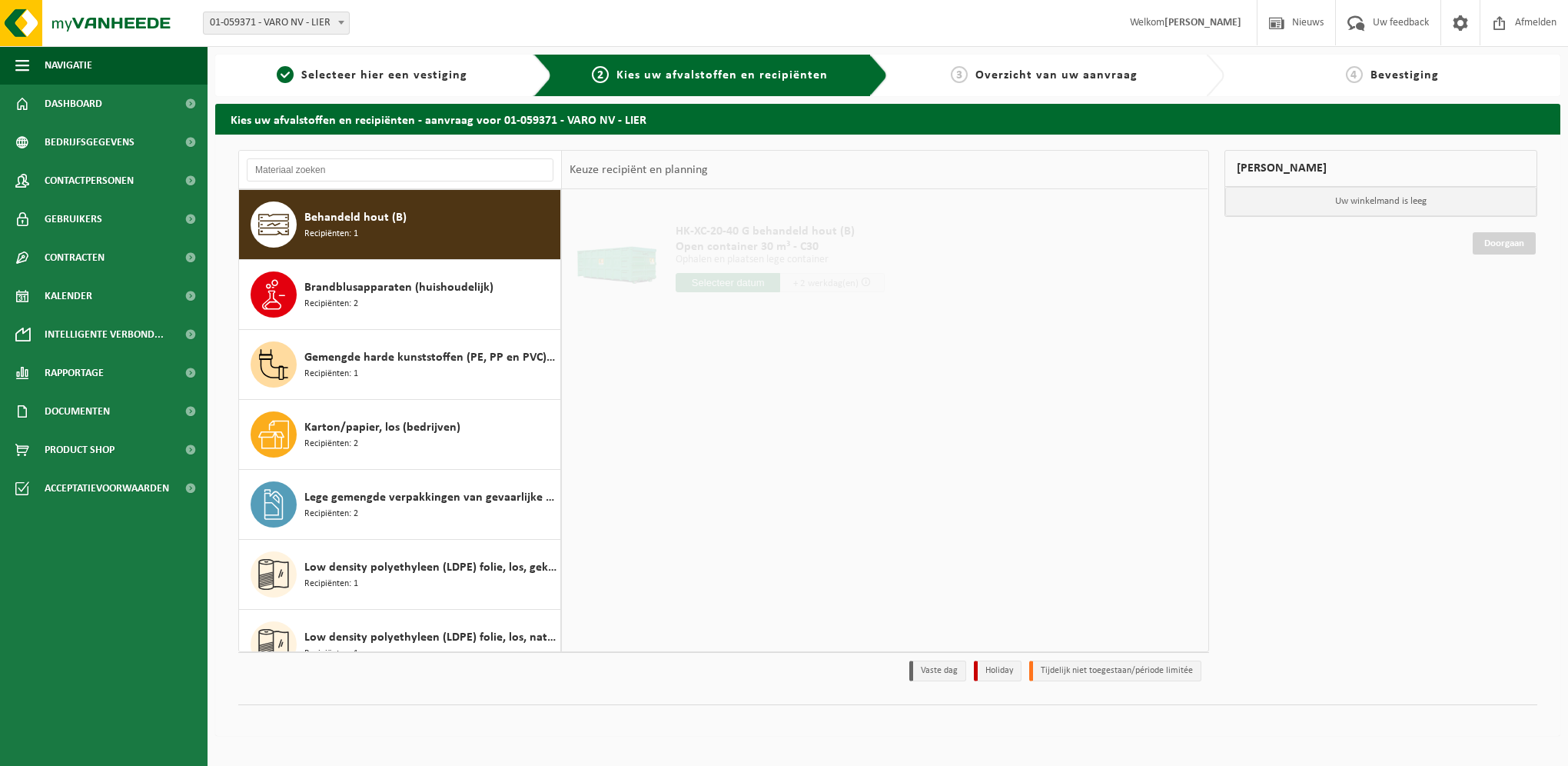
click at [759, 278] on input "text" at bounding box center [728, 283] width 105 height 19
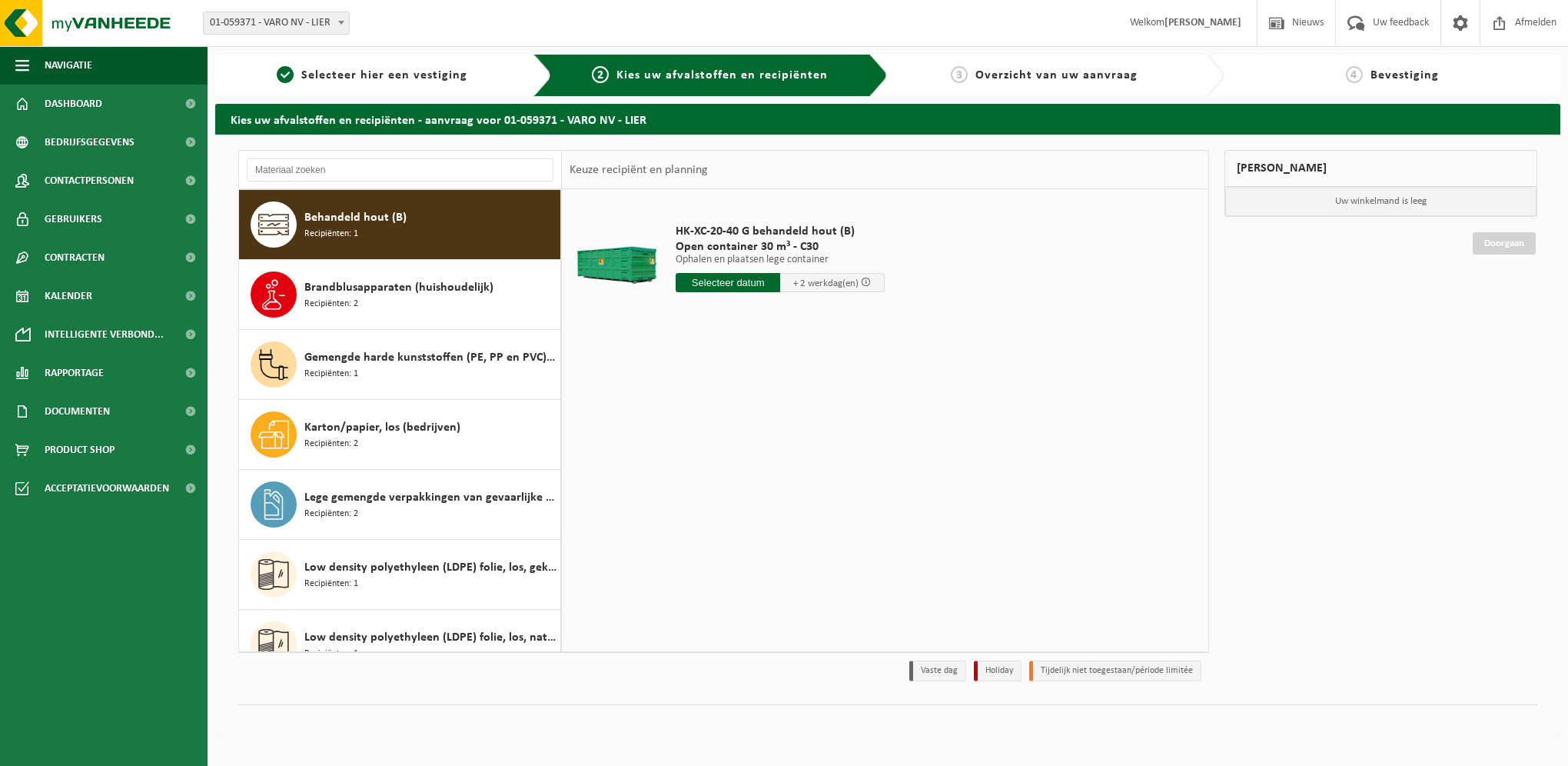
click at [732, 283] on input "text" at bounding box center [728, 283] width 105 height 19
click at [723, 274] on input "text" at bounding box center [728, 283] width 105 height 19
click at [734, 273] on input "text" at bounding box center [728, 283] width 105 height 19
click at [734, 283] on input "text" at bounding box center [728, 283] width 105 height 19
click at [332, 305] on span "Recipiënten: 2" at bounding box center [331, 305] width 54 height 15
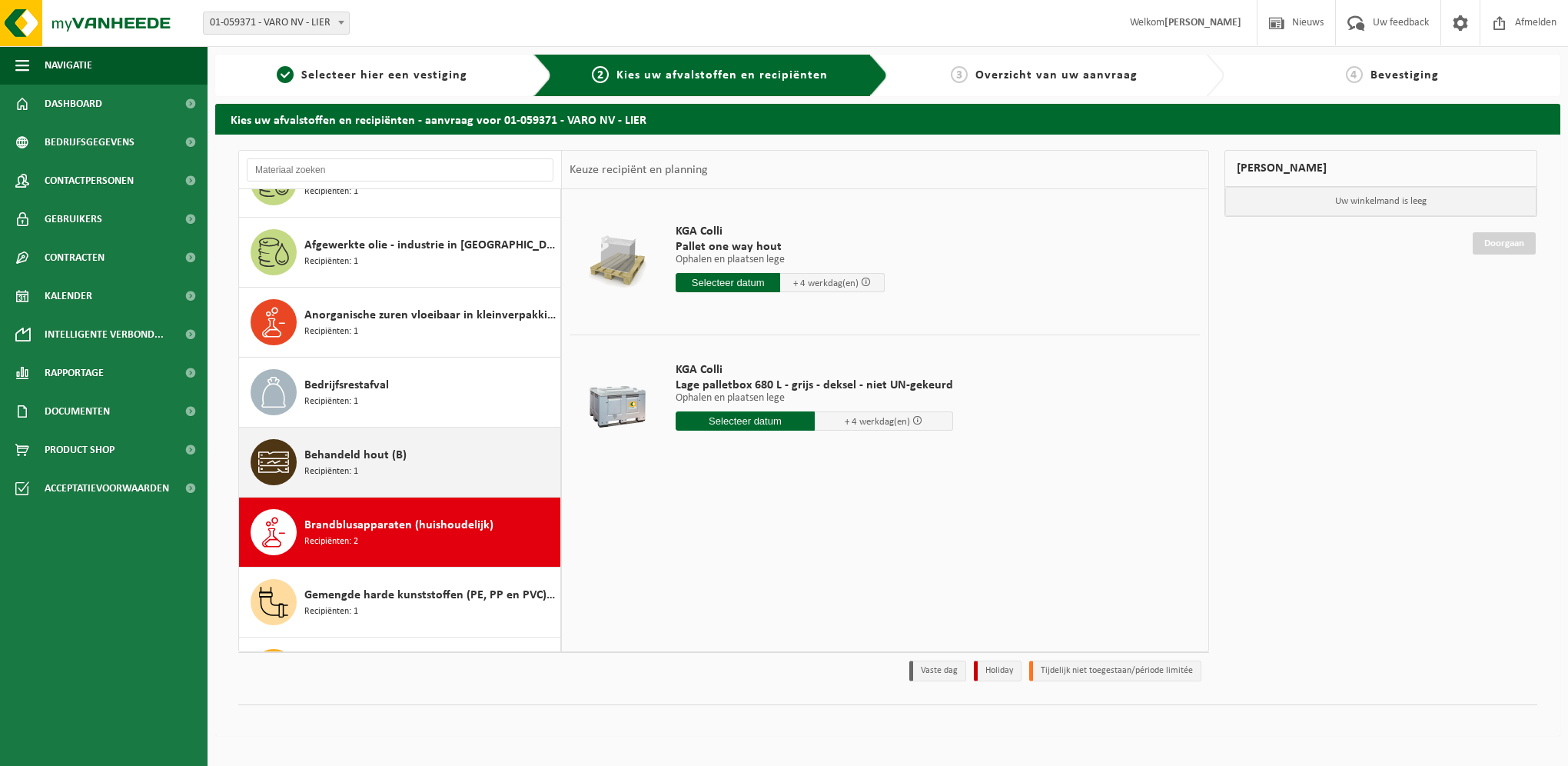
click at [348, 464] on span "Recipiënten: 1" at bounding box center [331, 472] width 54 height 15
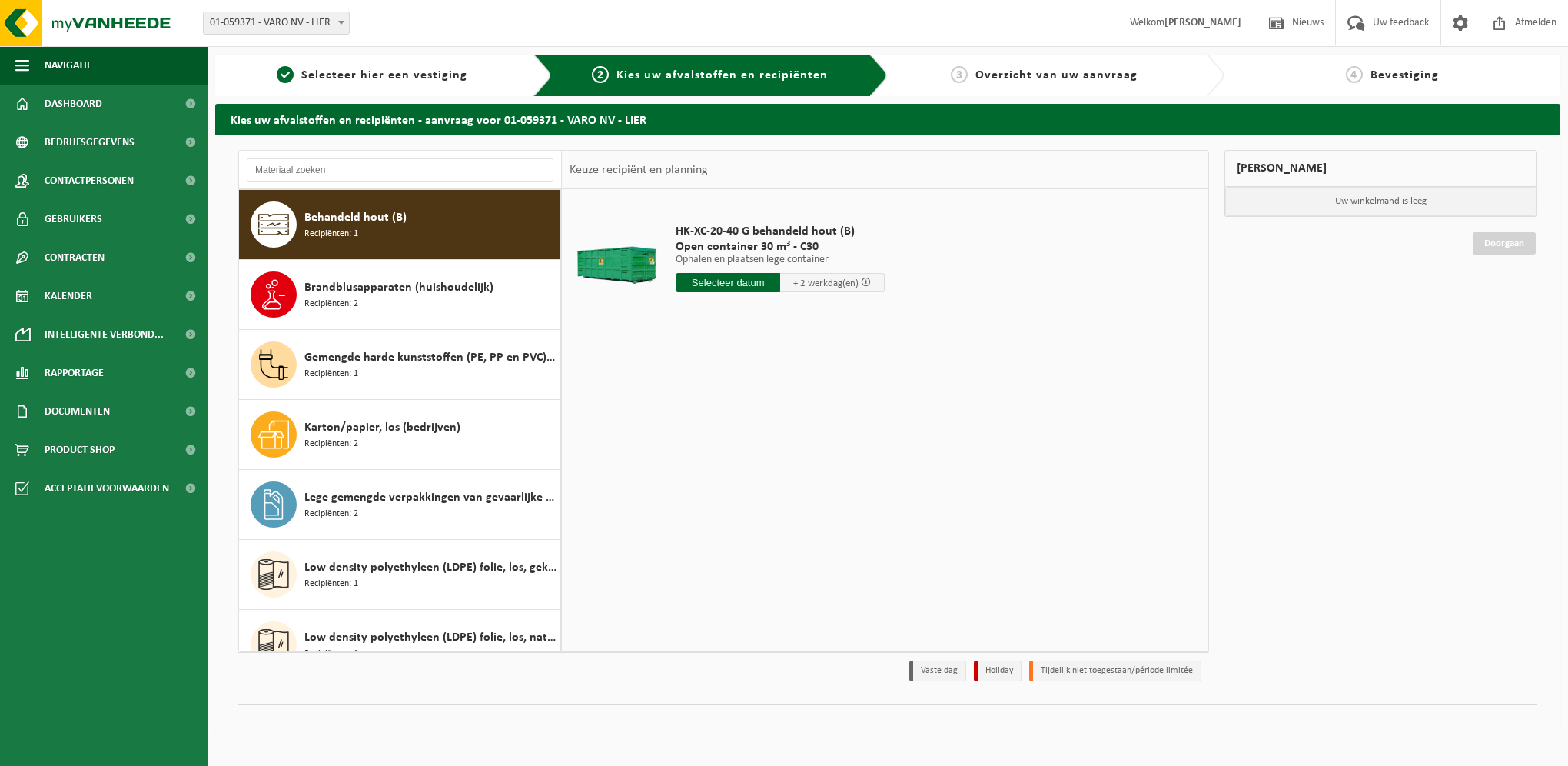
click at [720, 279] on input "text" at bounding box center [728, 283] width 105 height 19
click at [767, 419] on div "16" at bounding box center [771, 418] width 27 height 25
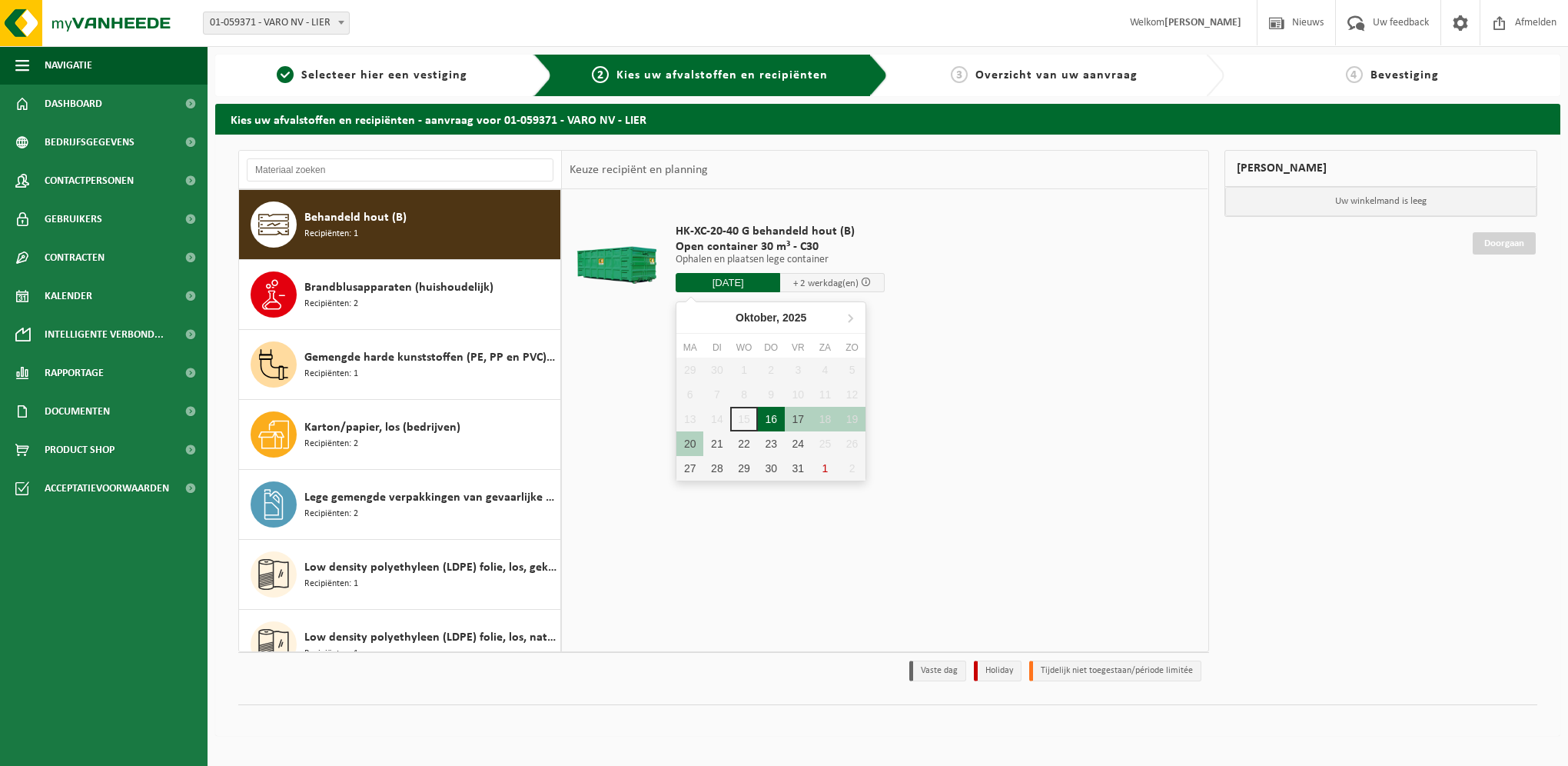
type input "Van 2025-10-16"
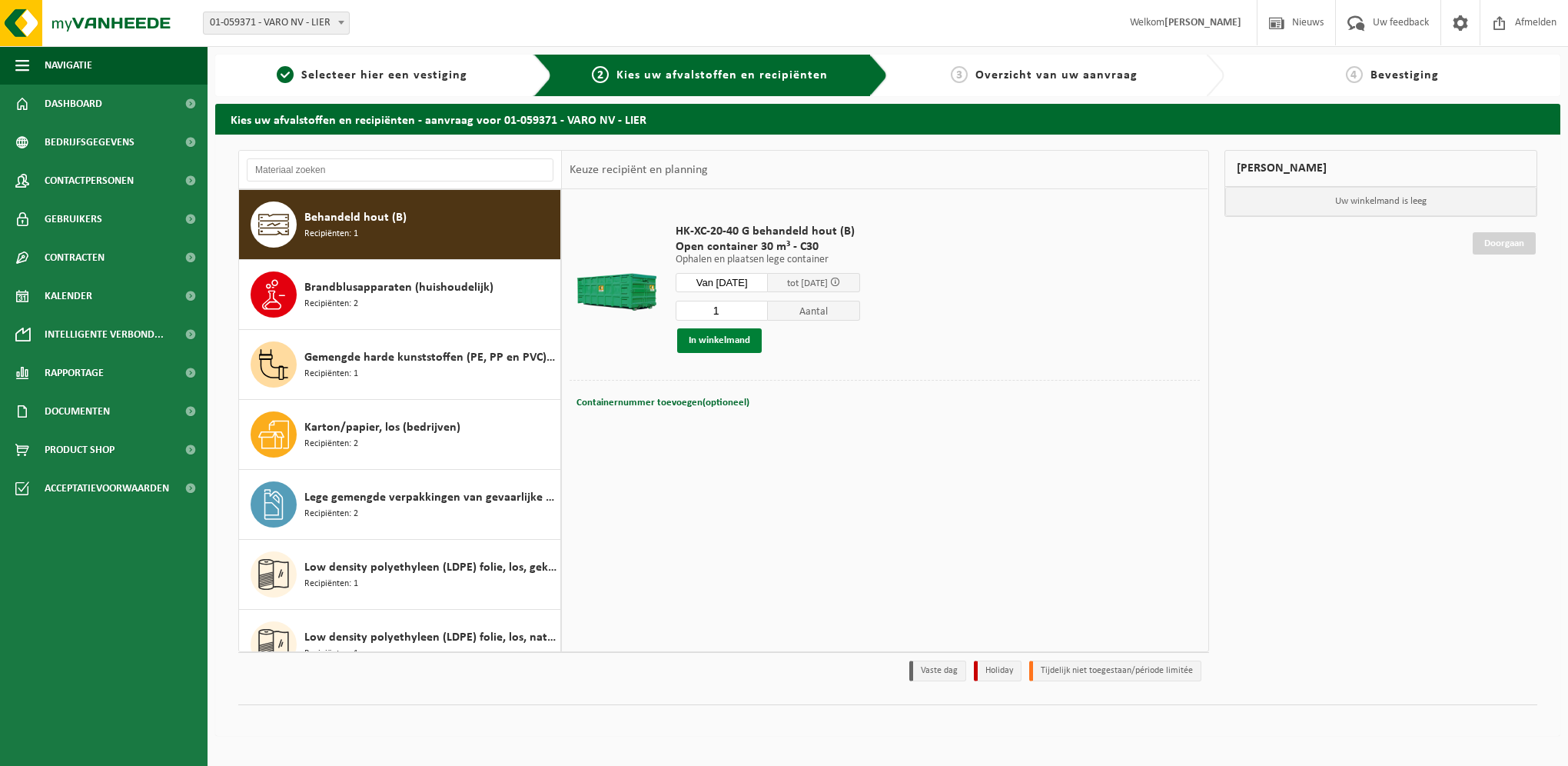
click at [690, 336] on button "In winkelmand" at bounding box center [720, 340] width 84 height 25
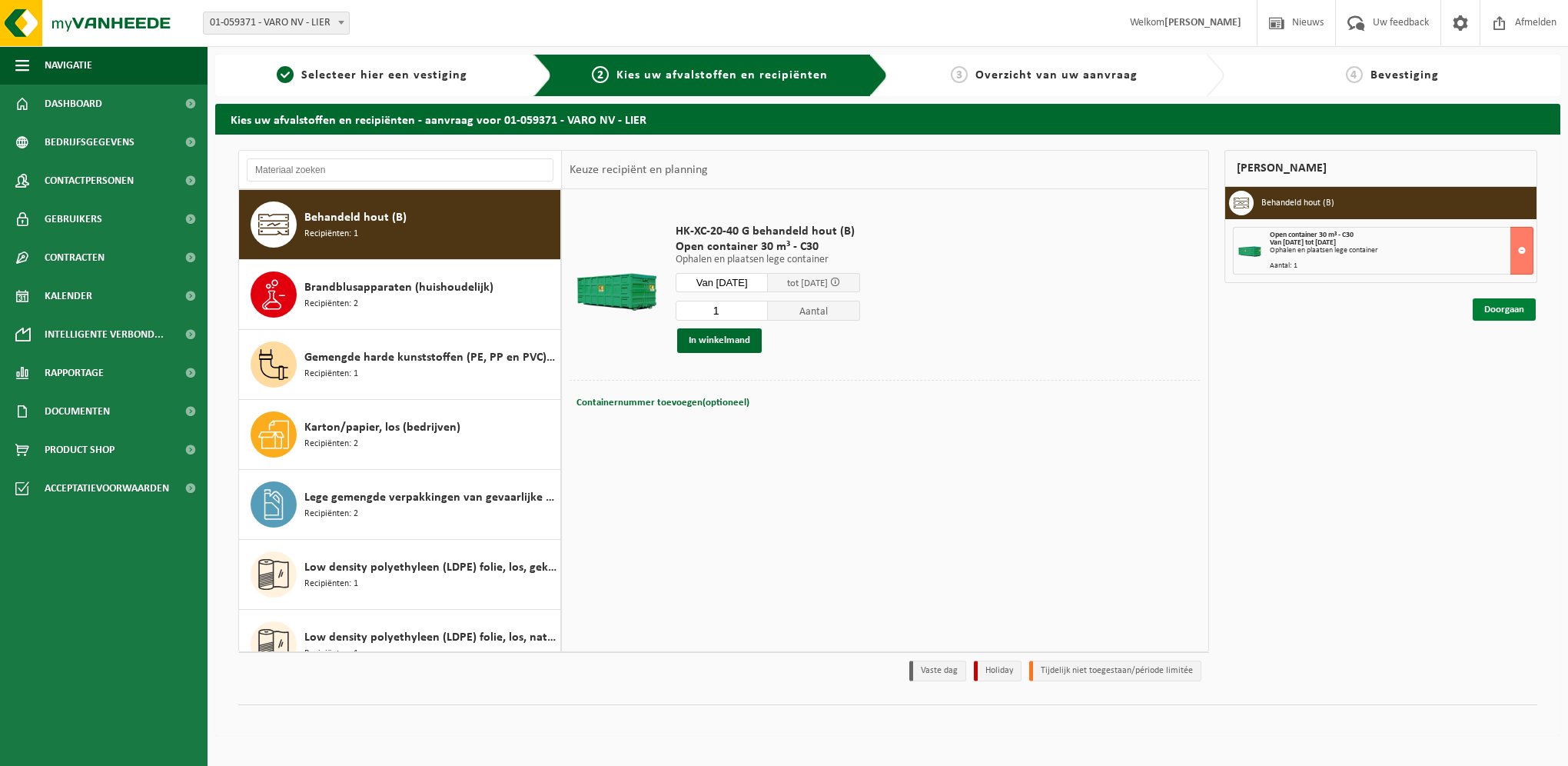
click at [1521, 308] on link "Doorgaan" at bounding box center [1504, 309] width 63 height 22
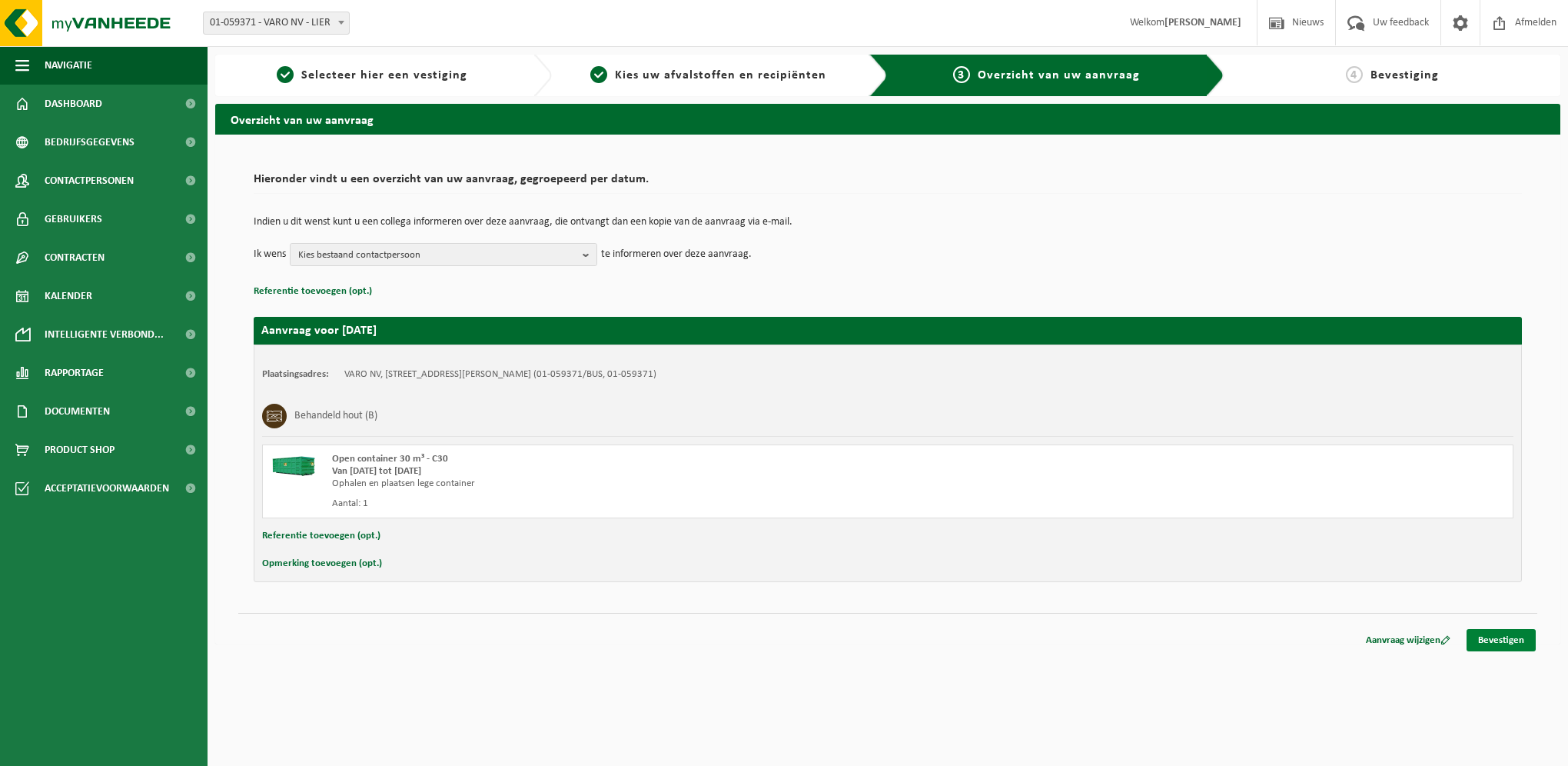
click at [1529, 634] on link "Bevestigen" at bounding box center [1500, 640] width 69 height 22
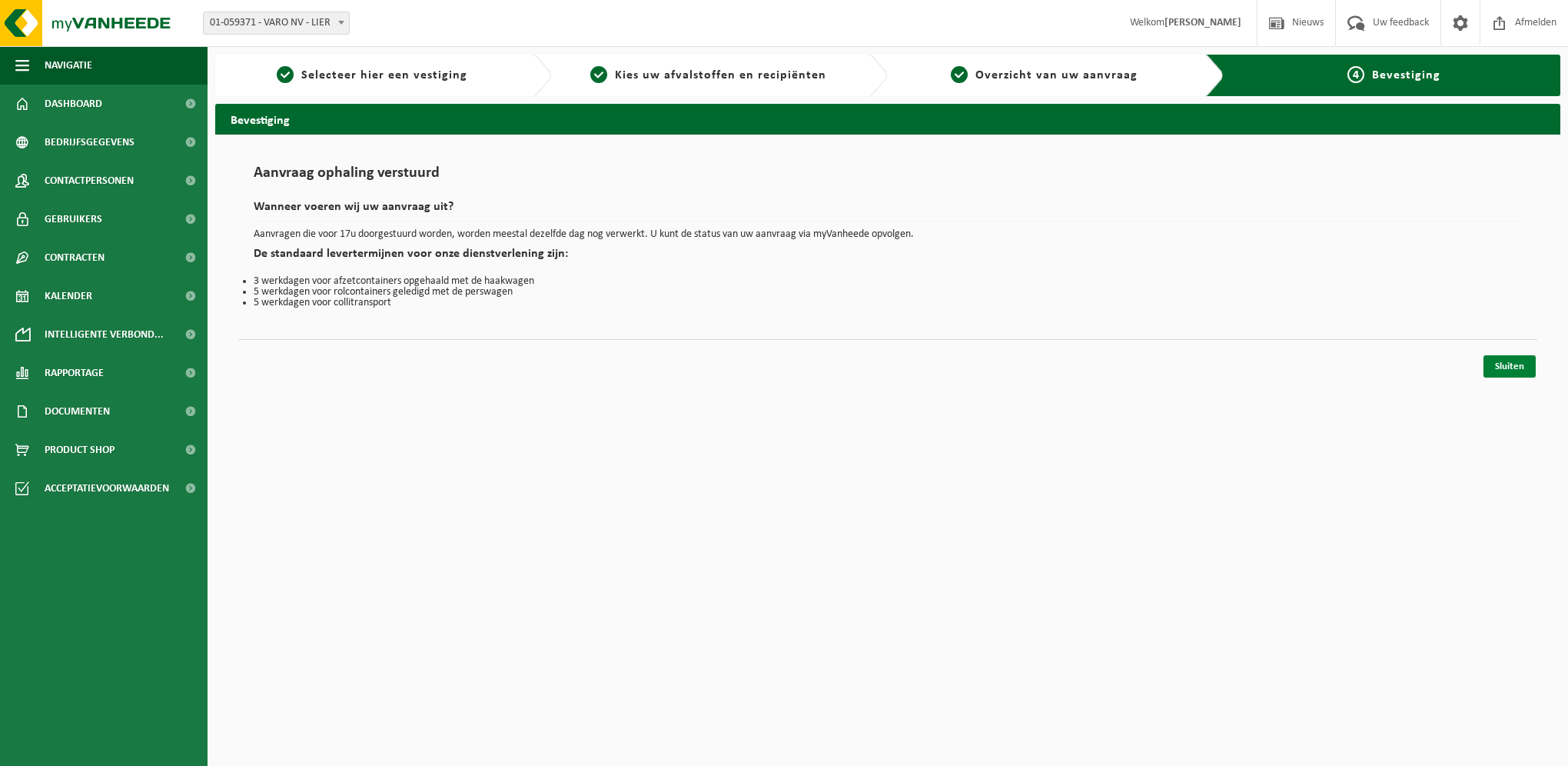
click at [1524, 364] on link "Sluiten" at bounding box center [1509, 366] width 52 height 22
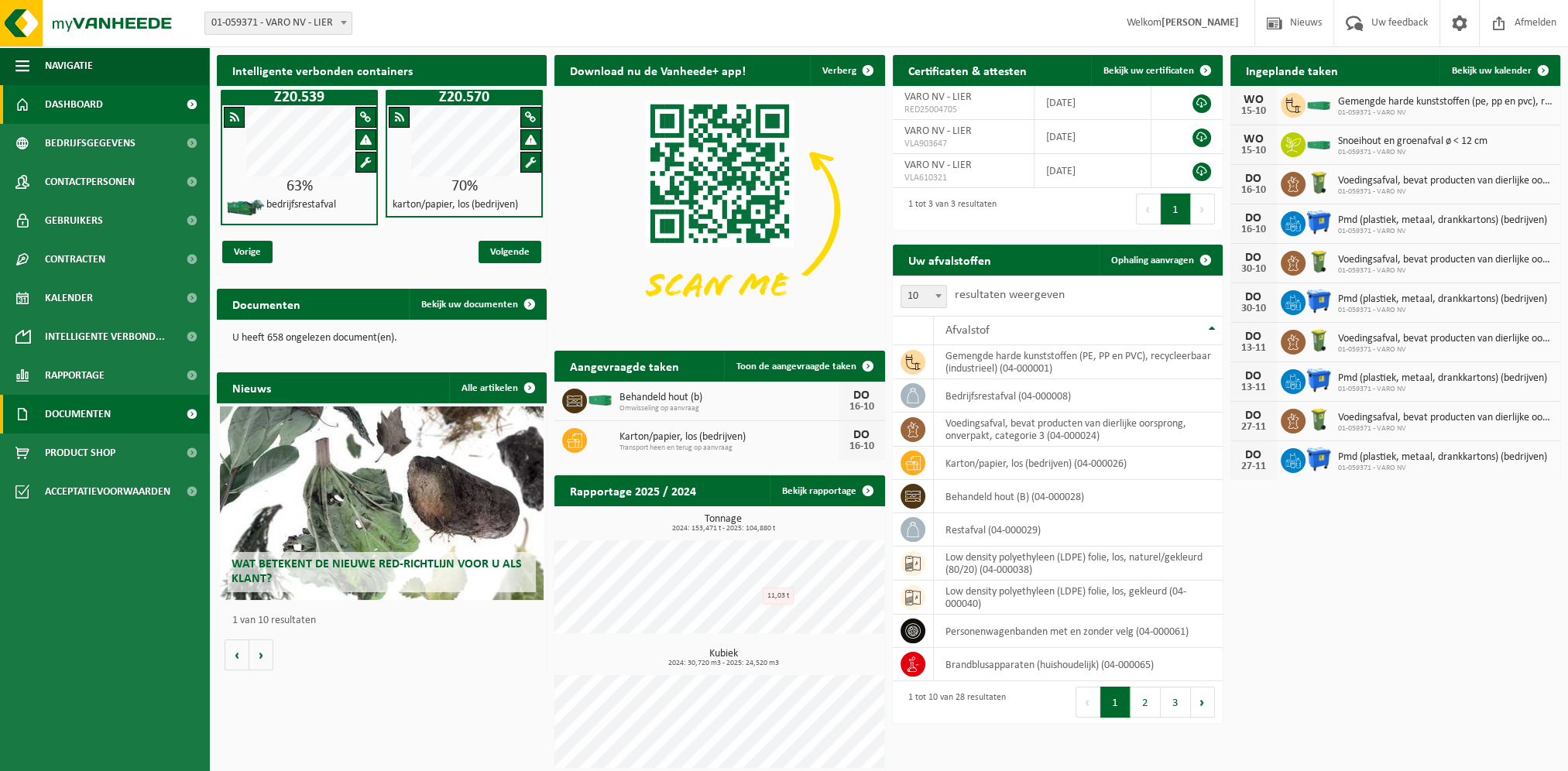
click at [84, 415] on span "Documenten" at bounding box center [78, 415] width 66 height 39
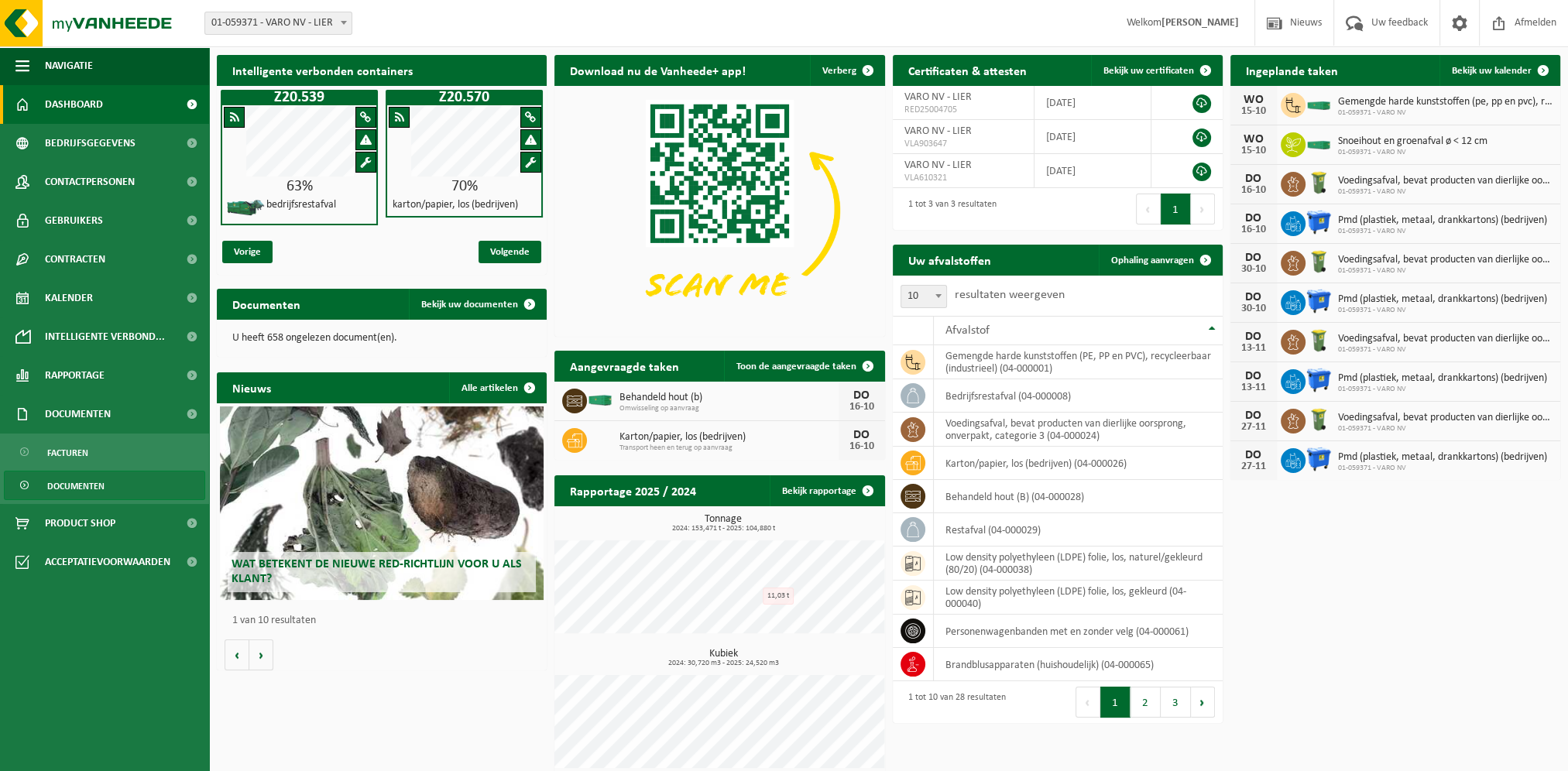
click at [90, 487] on span "Documenten" at bounding box center [76, 487] width 57 height 30
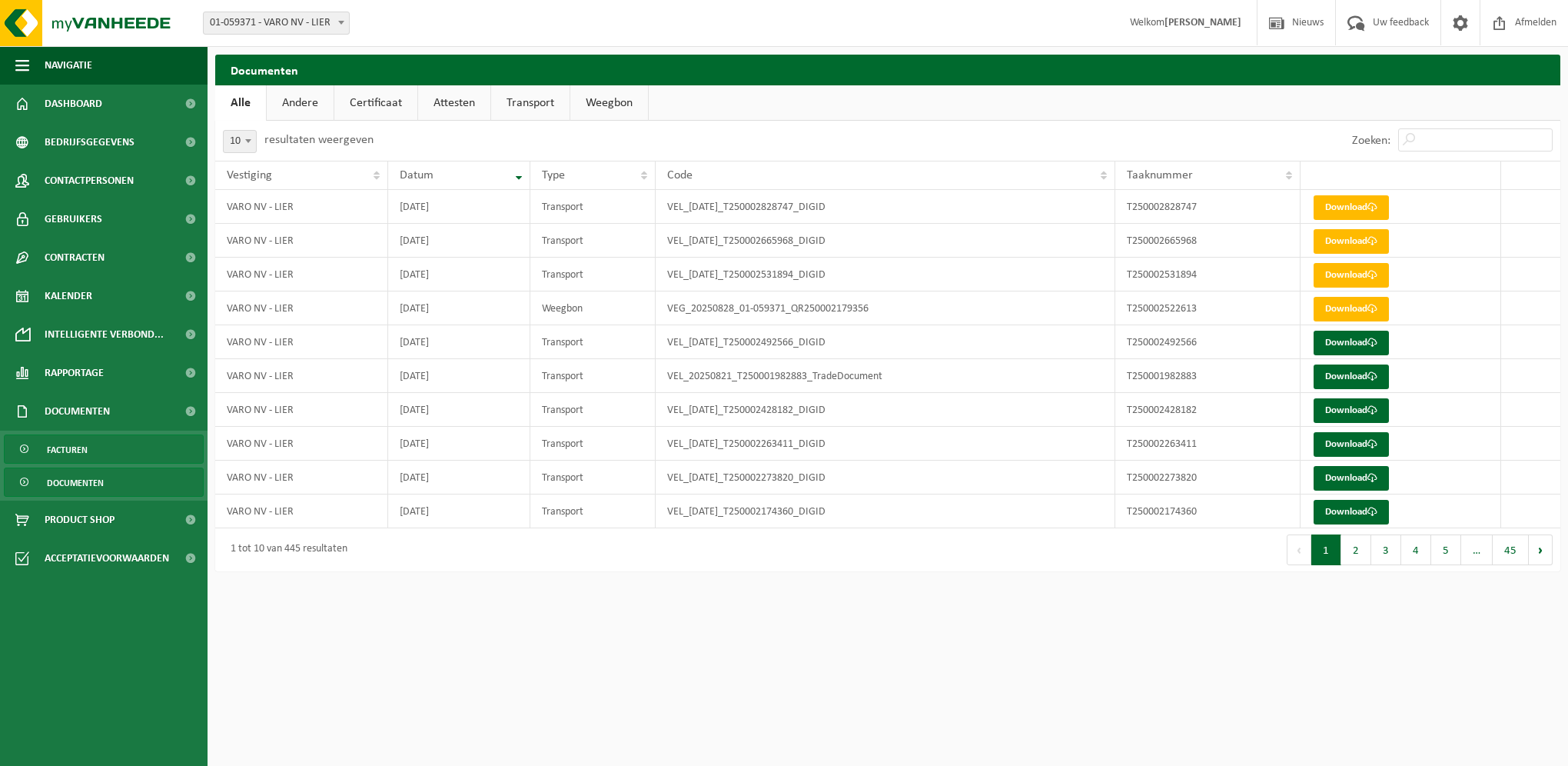
click at [139, 453] on link "Facturen" at bounding box center [104, 450] width 200 height 29
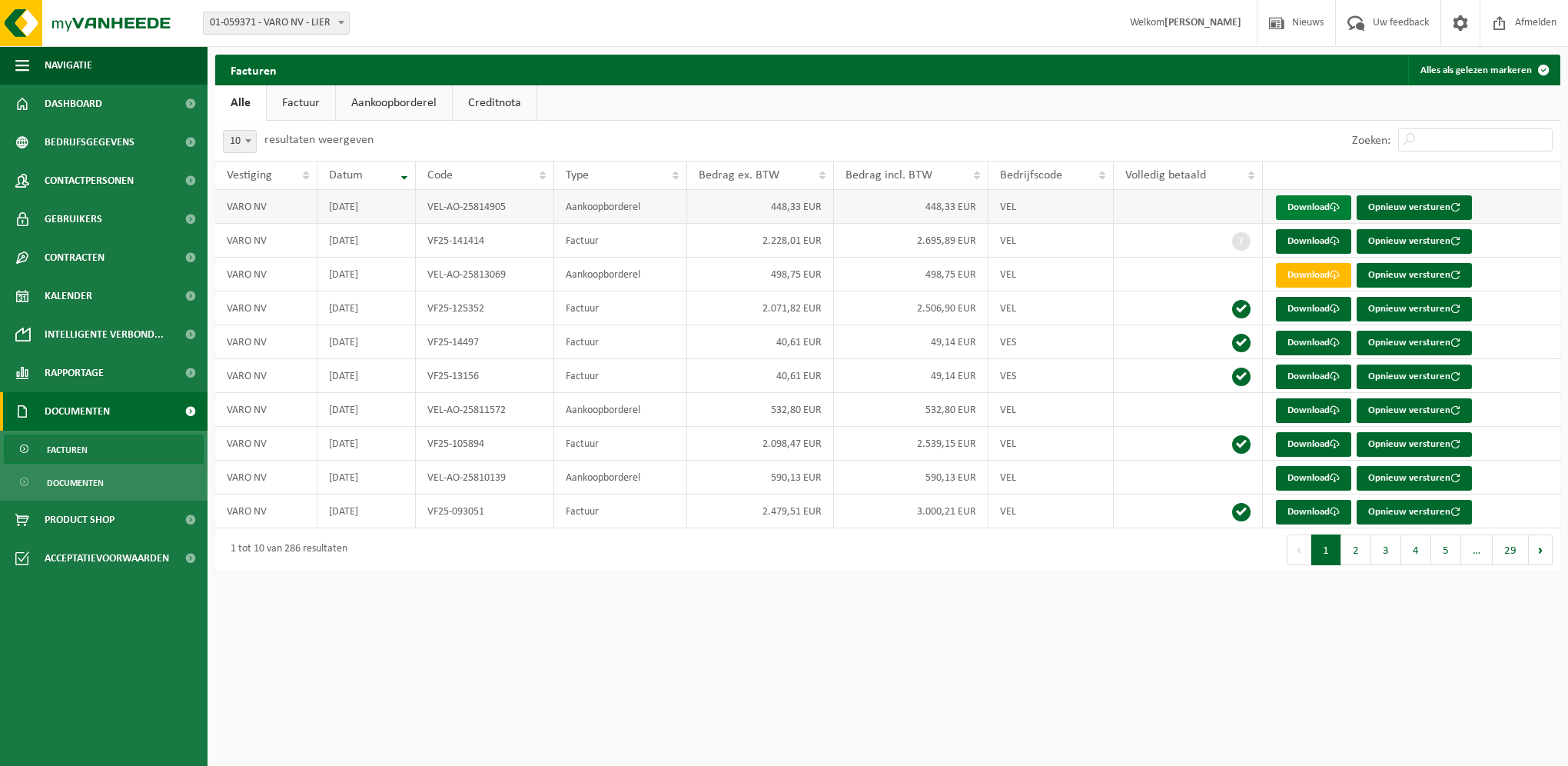
click at [1311, 207] on link "Download" at bounding box center [1314, 207] width 75 height 25
click at [80, 96] on span "Dashboard" at bounding box center [73, 104] width 58 height 39
